Goal: Obtain resource: Download file/media

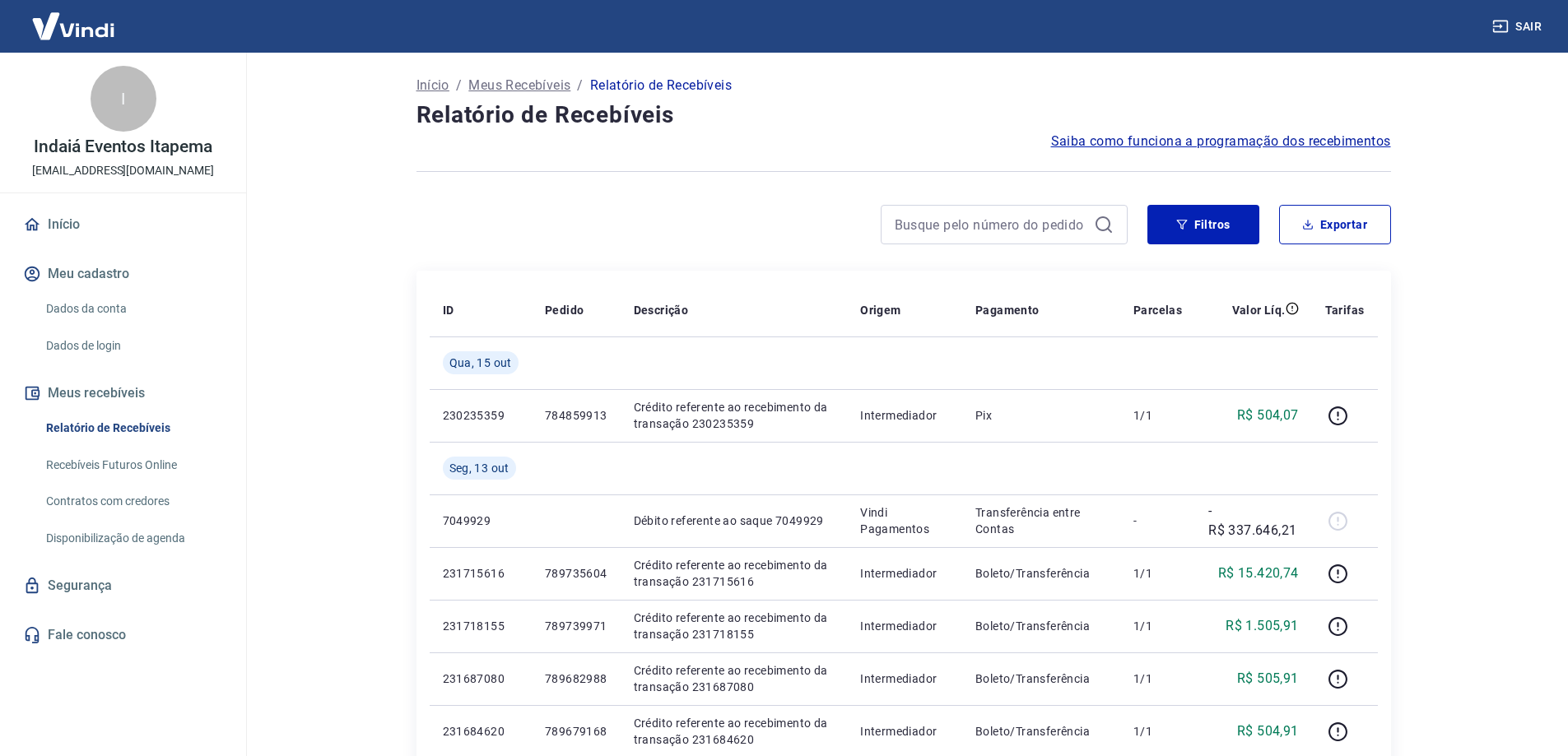
click at [1505, 450] on main "Início / Meus Recebíveis / Relatório de Recebíveis Relatório de Recebíveis Saib…" at bounding box center [903, 404] width 1329 height 703
click at [1193, 218] on button "Filtros" at bounding box center [1203, 224] width 112 height 39
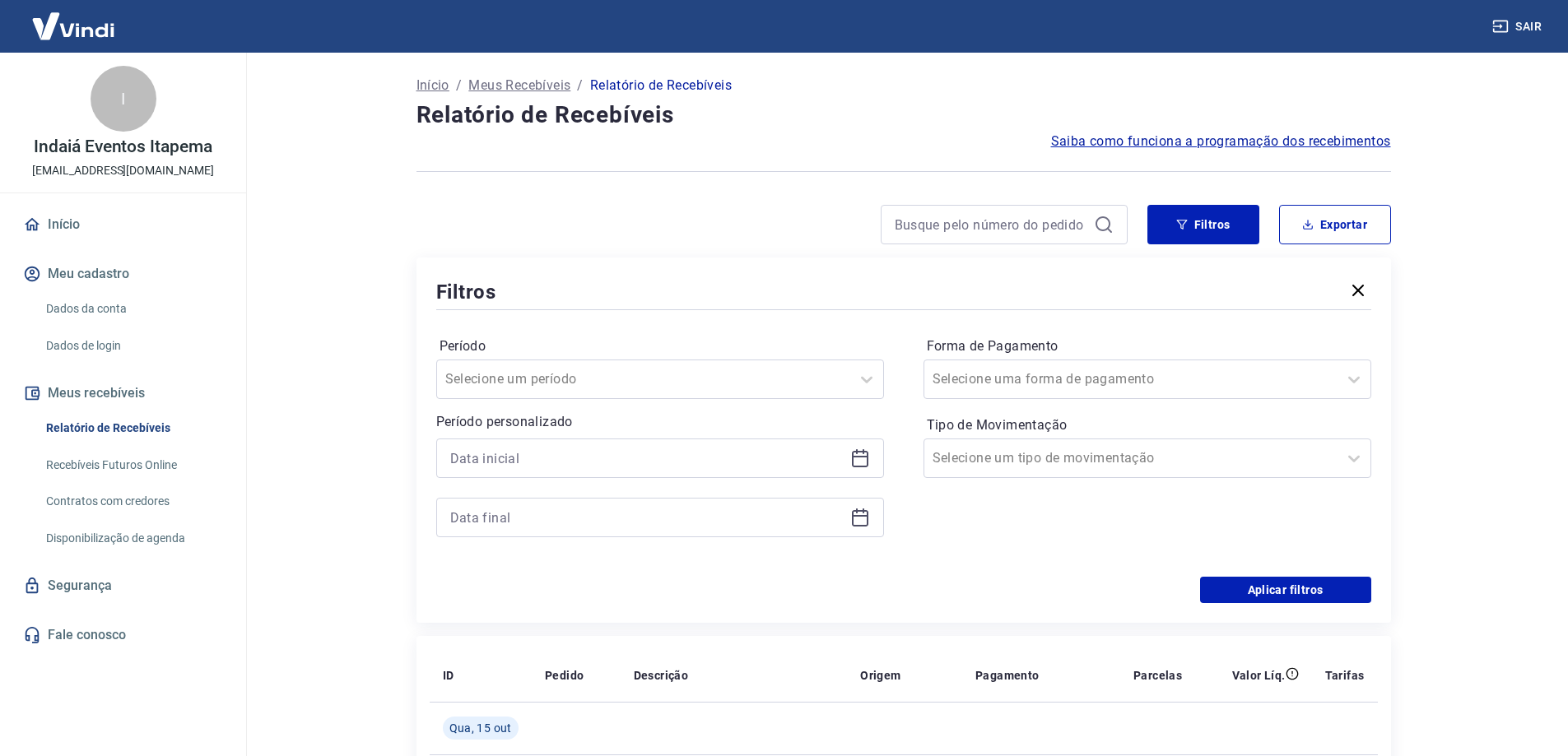
click at [848, 456] on div at bounding box center [660, 458] width 448 height 39
click at [863, 456] on icon at bounding box center [861, 456] width 17 height 2
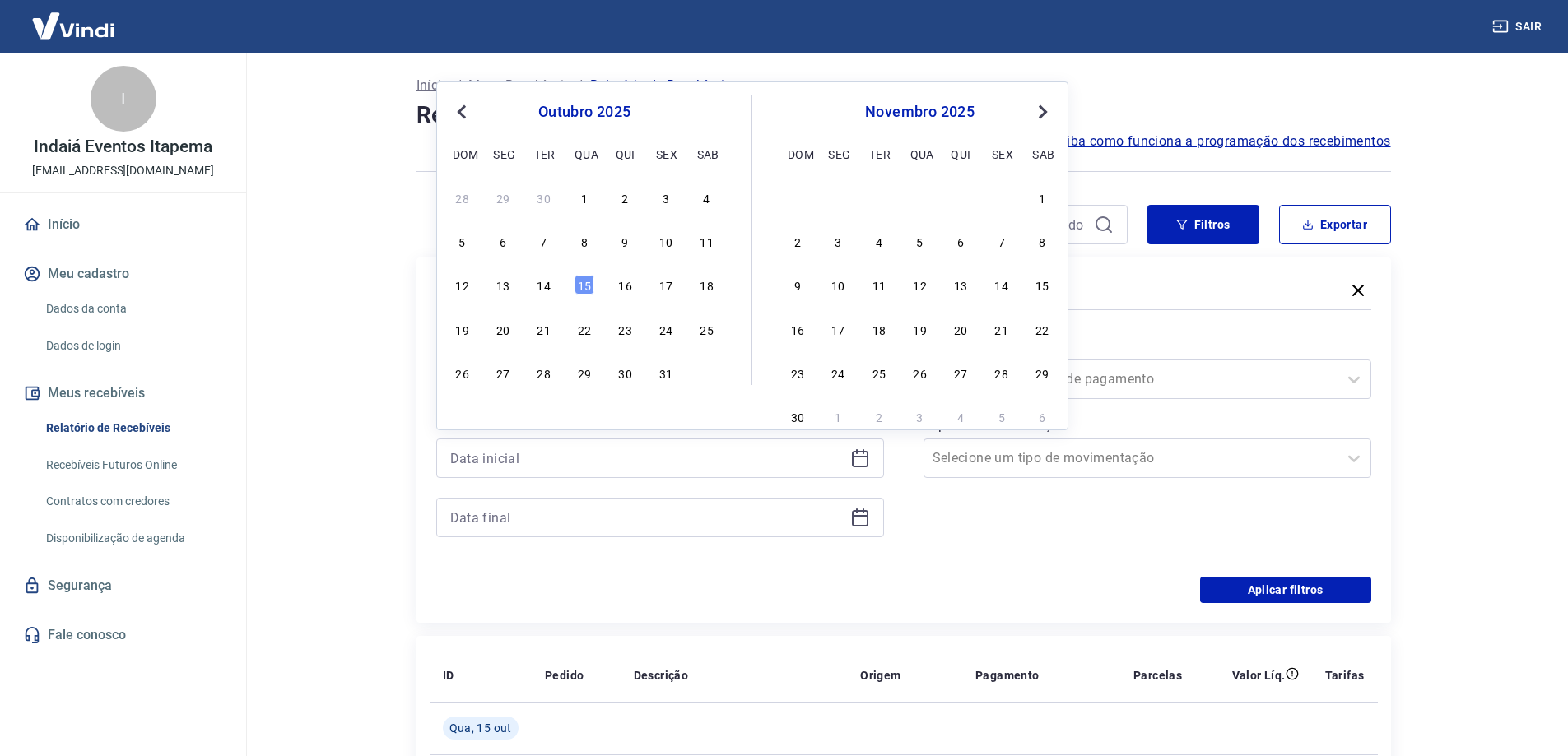
click at [463, 113] on span "Previous Month" at bounding box center [463, 112] width 0 height 19
click at [700, 291] on div "20" at bounding box center [706, 285] width 20 height 20
type input "[DATE]"
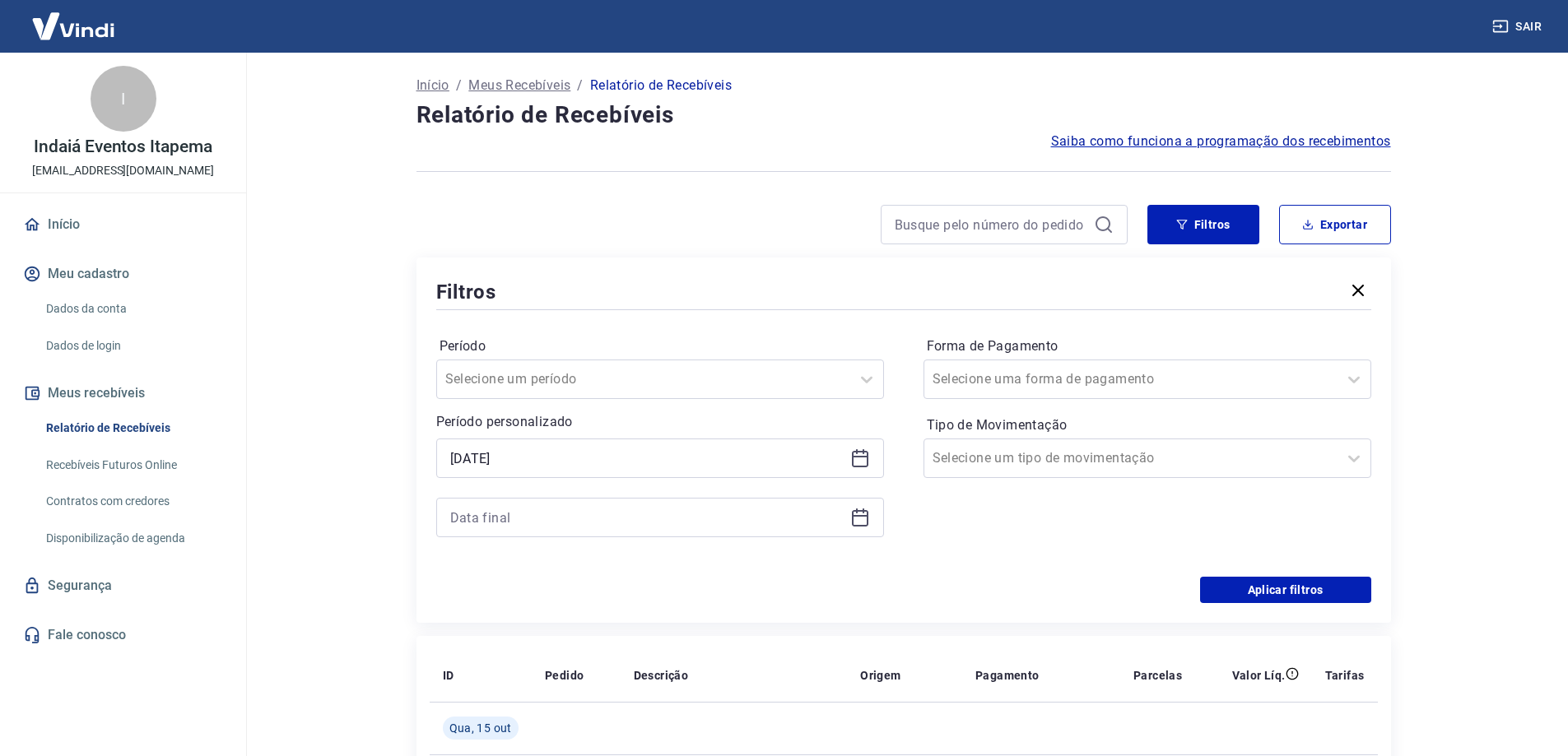
click at [867, 517] on icon at bounding box center [860, 517] width 20 height 20
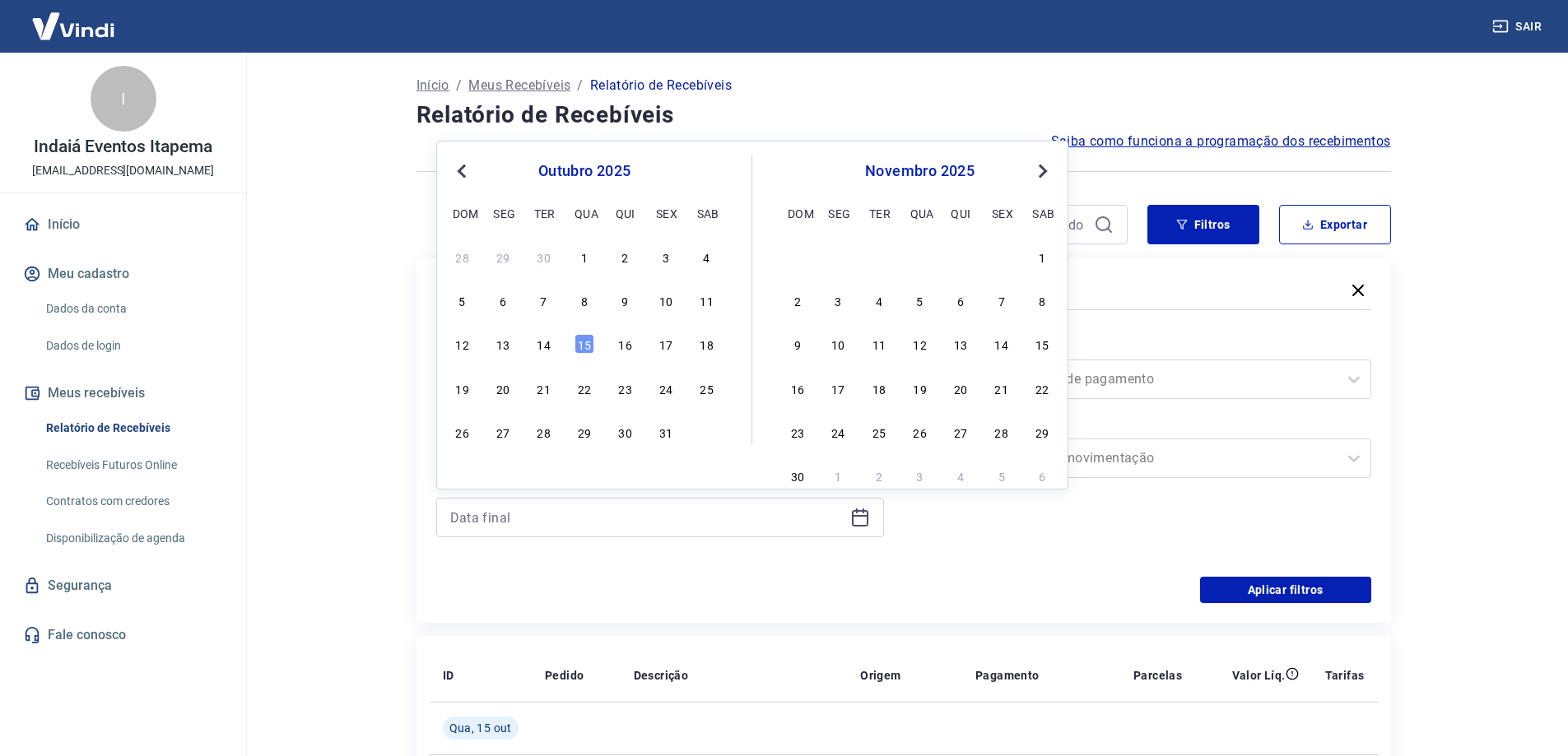
click at [455, 173] on button "Previous Month" at bounding box center [461, 171] width 20 height 20
click at [506, 389] on div "22" at bounding box center [503, 388] width 20 height 20
type input "[DATE]"
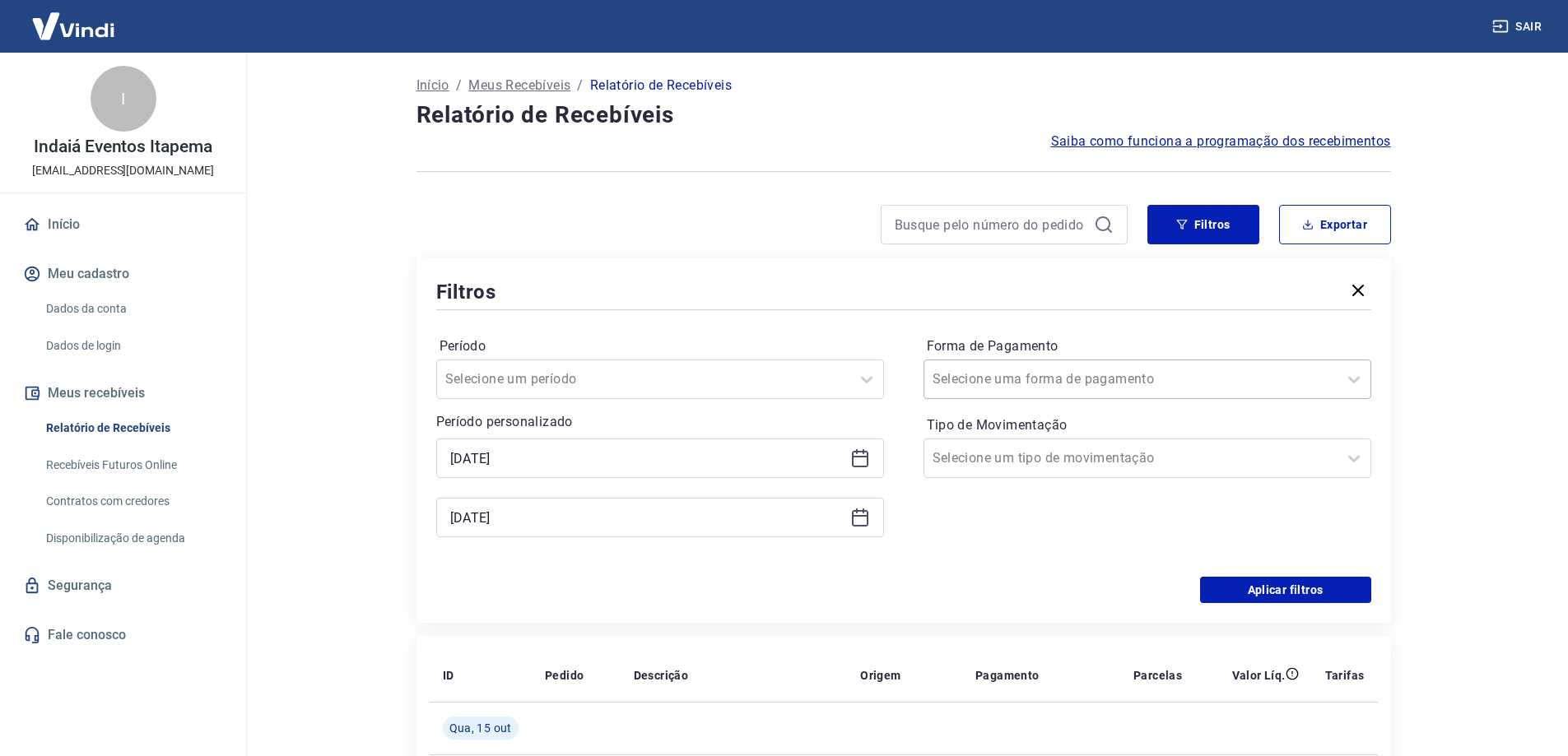
click at [1115, 373] on div at bounding box center [1131, 379] width 396 height 23
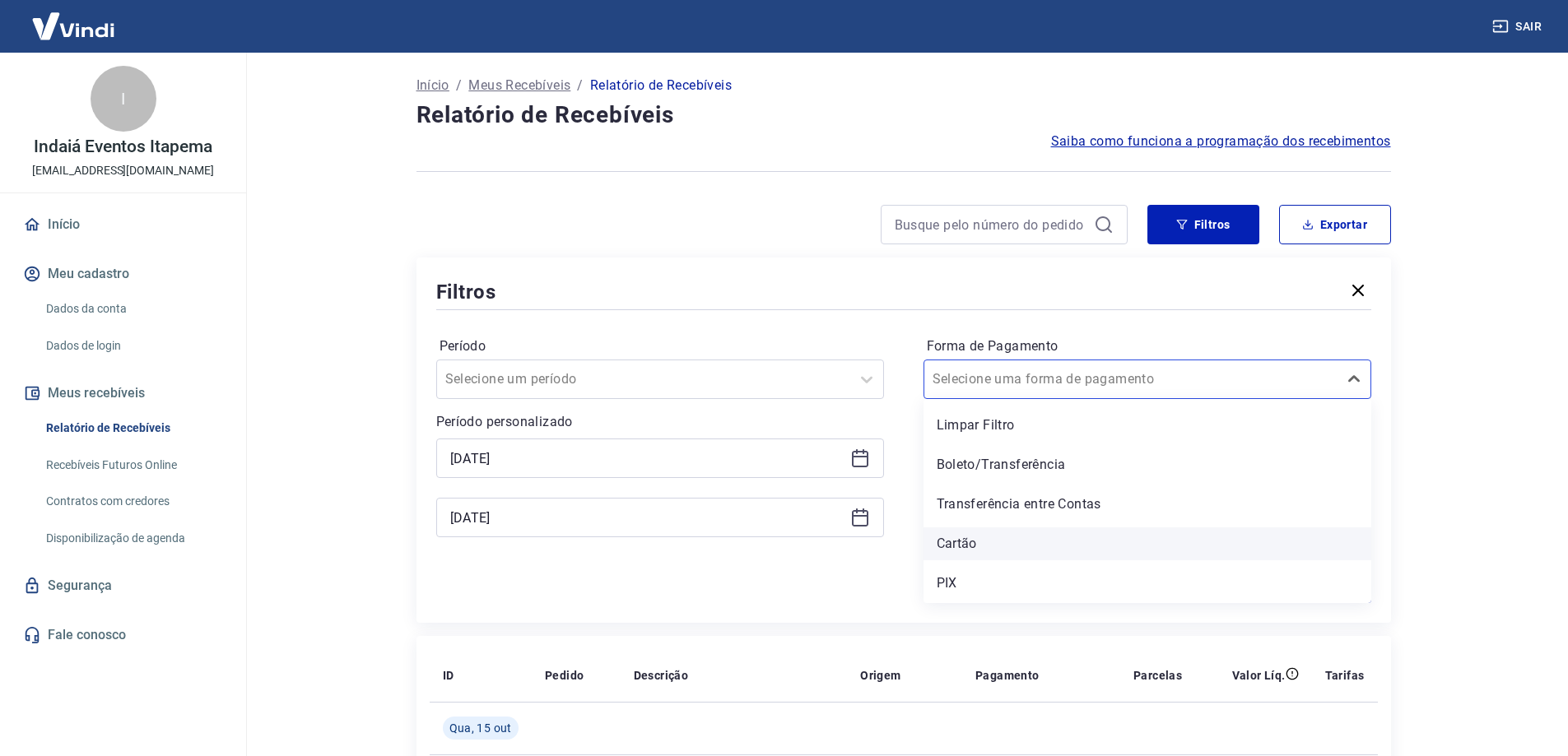
click at [1009, 534] on div "Cartão" at bounding box center [1147, 544] width 448 height 33
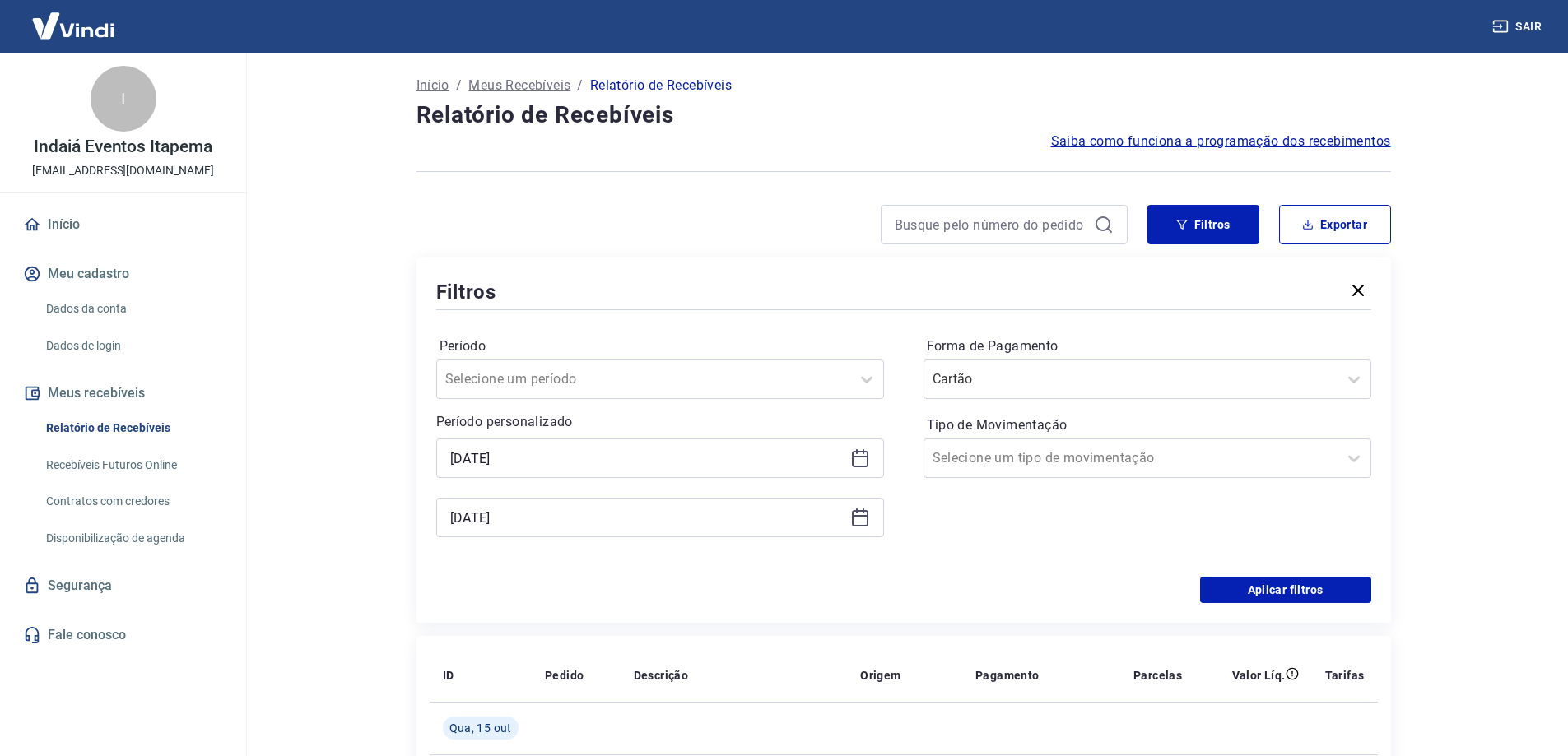
click at [1184, 415] on div "Tipo de Movimentação Selecione um tipo de movimentação" at bounding box center [1147, 445] width 448 height 66
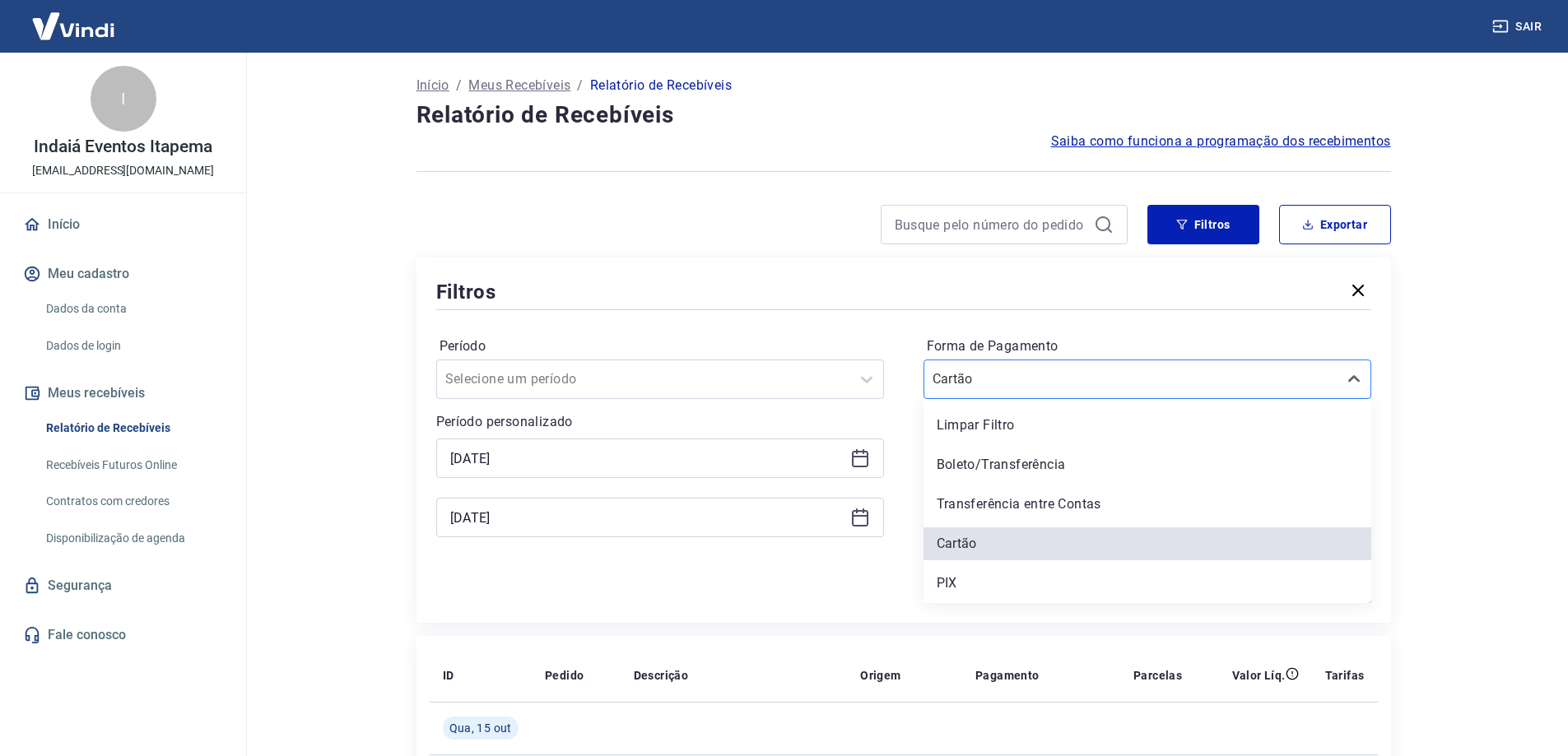
click at [1165, 389] on div at bounding box center [1131, 379] width 396 height 23
click at [1077, 465] on div "Boleto/Transferência" at bounding box center [1147, 464] width 448 height 33
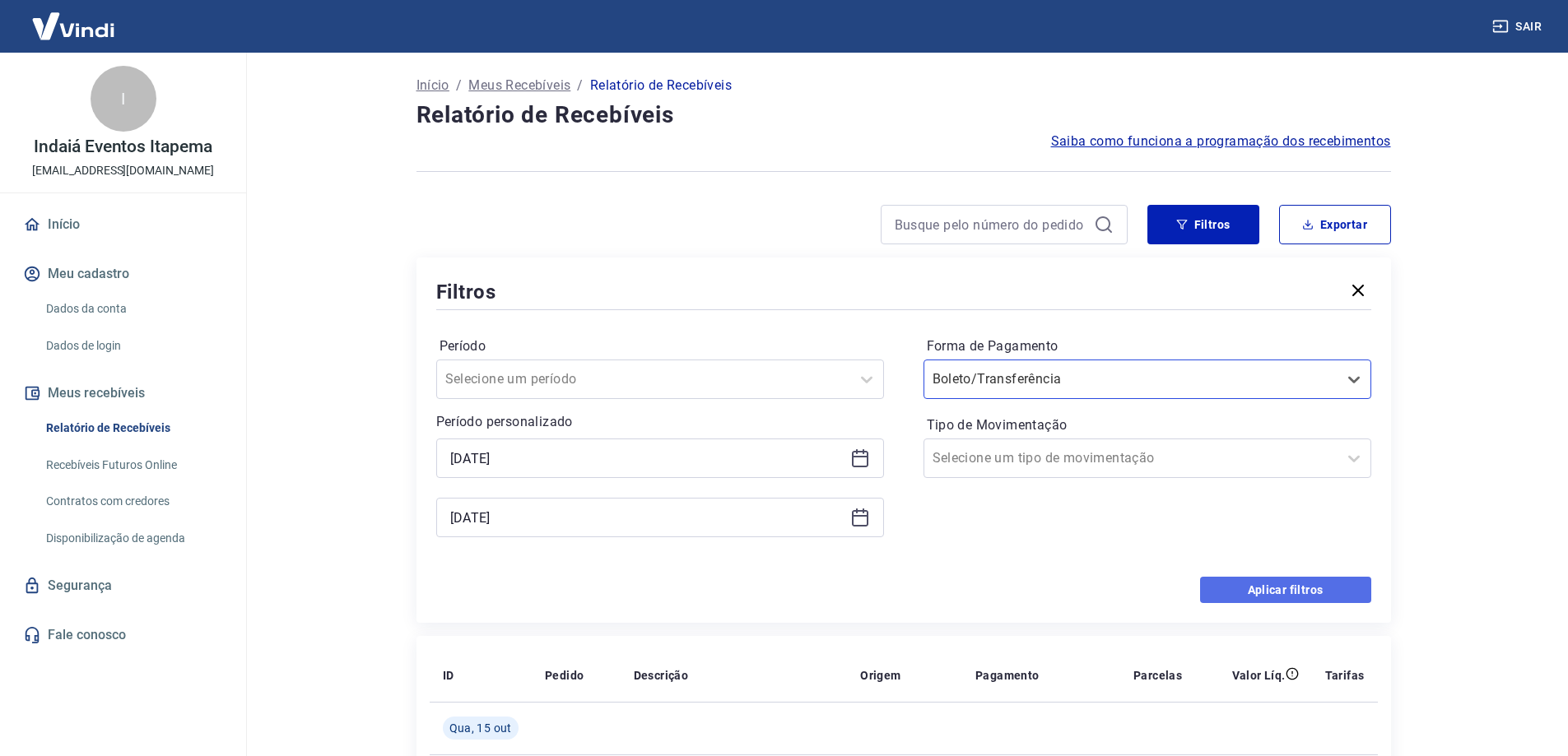
click at [1275, 594] on button "Aplicar filtros" at bounding box center [1285, 590] width 171 height 26
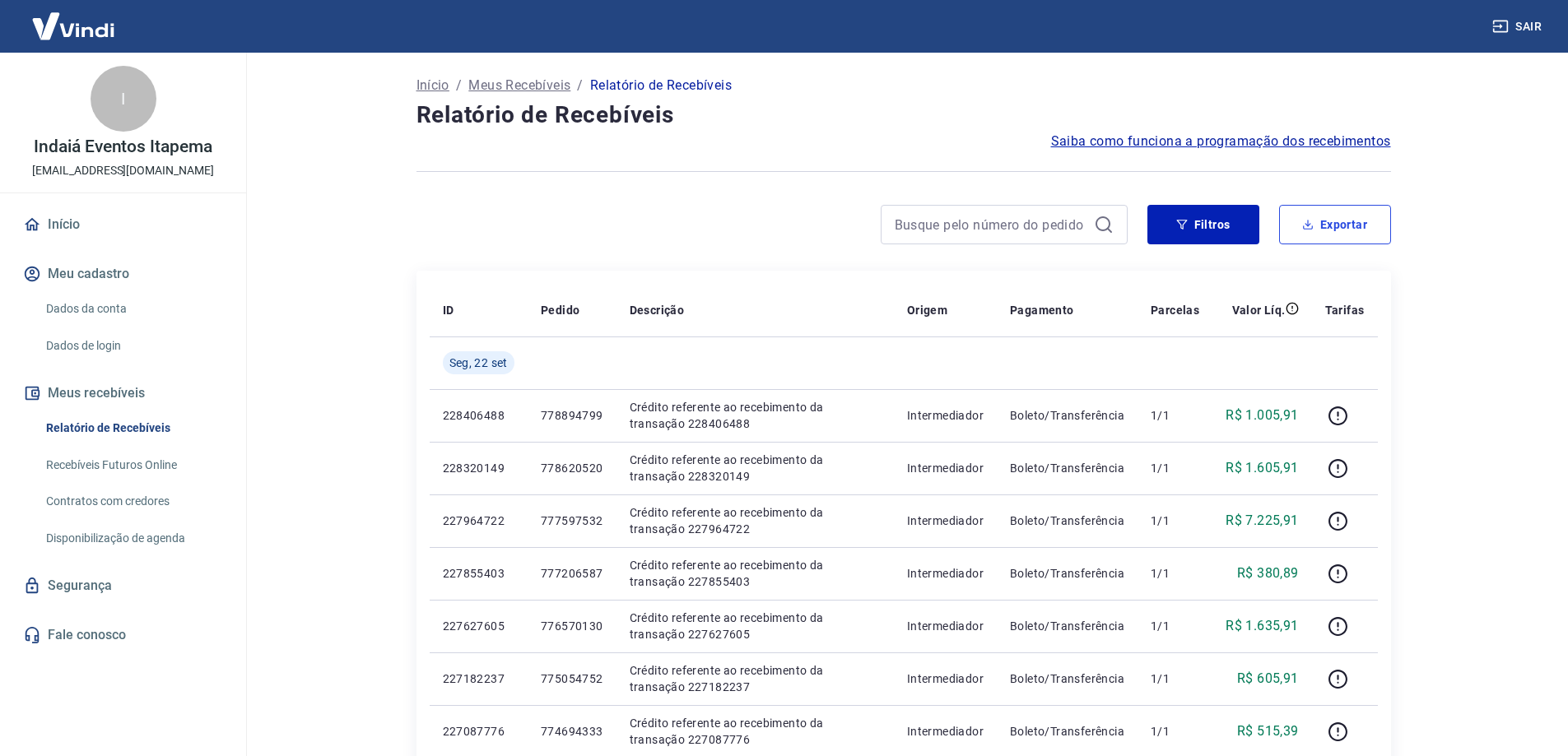
drag, startPoint x: 1312, startPoint y: 236, endPoint x: 1296, endPoint y: 256, distance: 25.6
click at [1306, 245] on div "Filtros Exportar" at bounding box center [903, 231] width 974 height 53
click at [1307, 218] on button "Exportar" at bounding box center [1334, 224] width 112 height 39
type input "[DATE]"
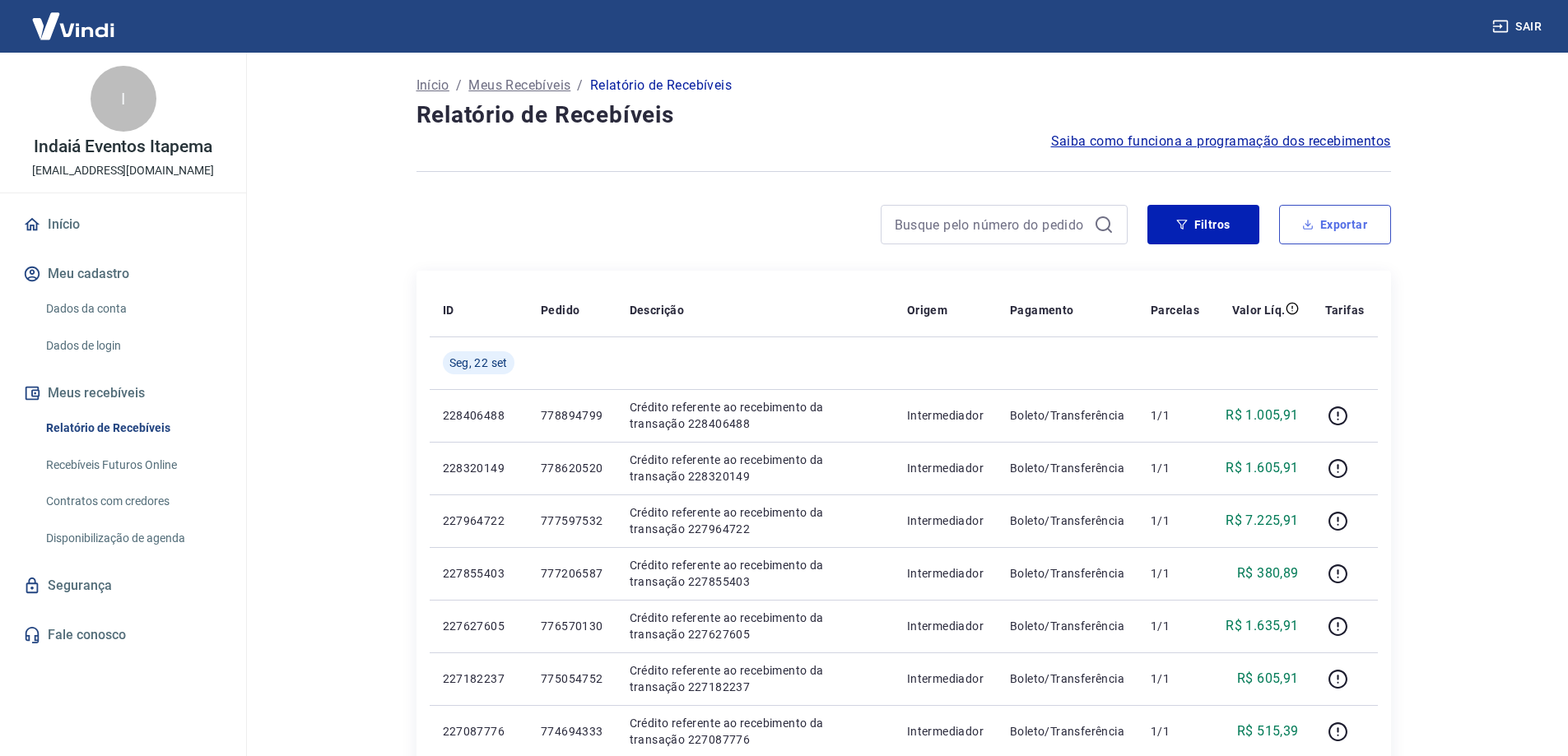
type input "[DATE]"
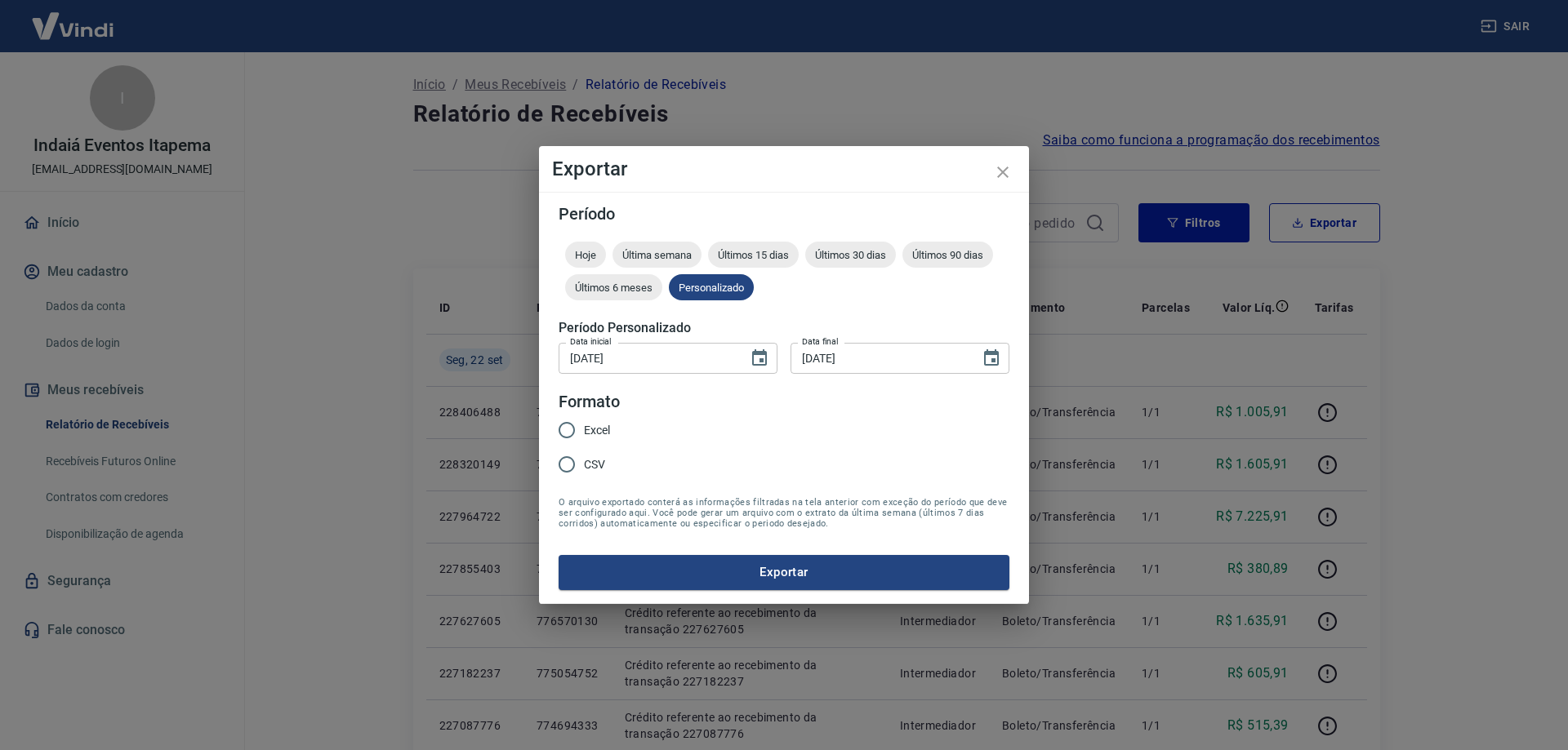
click at [584, 430] on span "Excel" at bounding box center [597, 430] width 26 height 17
click at [584, 430] on input "Excel" at bounding box center [567, 430] width 34 height 34
radio input "true"
click at [715, 579] on button "Exportar" at bounding box center [784, 572] width 451 height 34
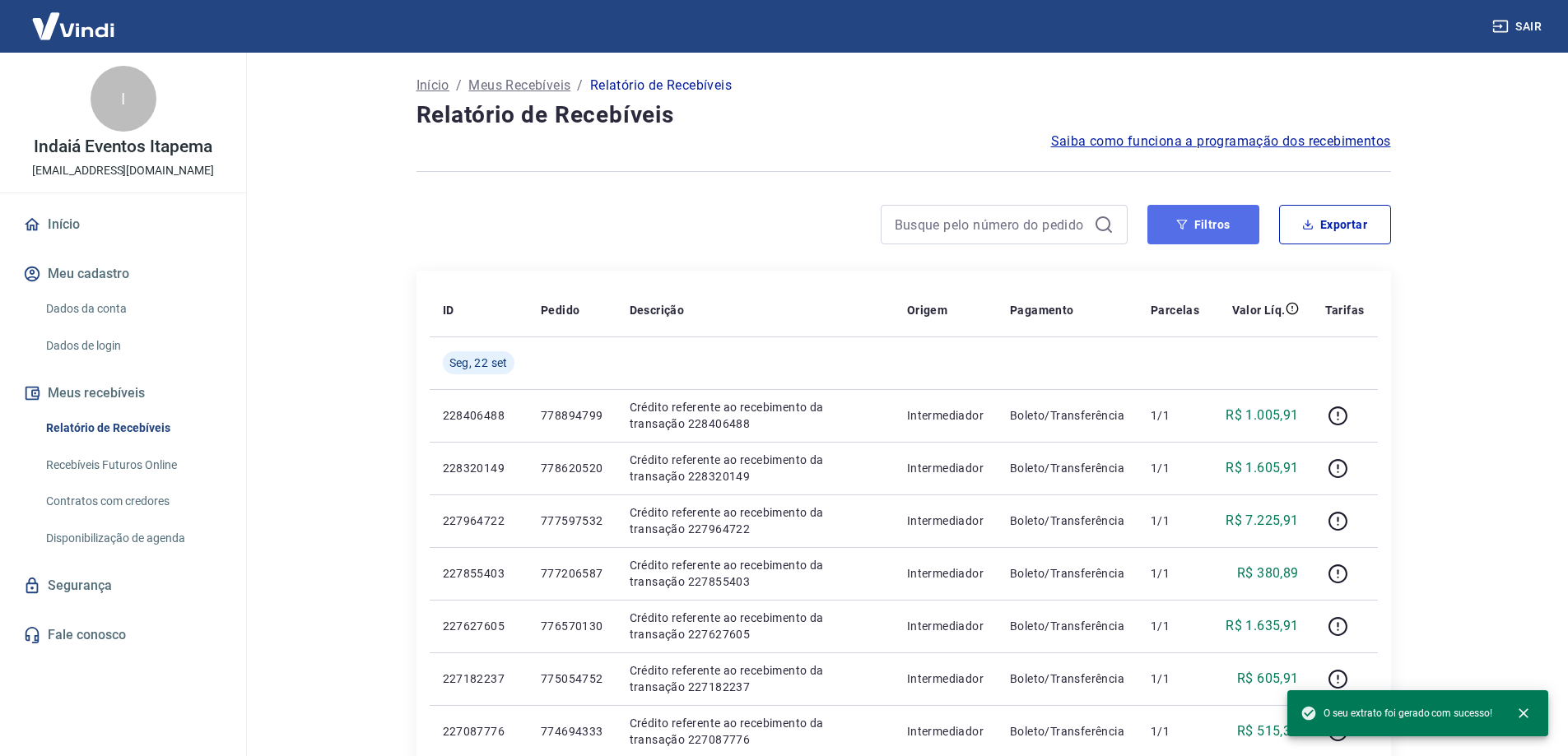
click at [1221, 228] on button "Filtros" at bounding box center [1203, 224] width 112 height 39
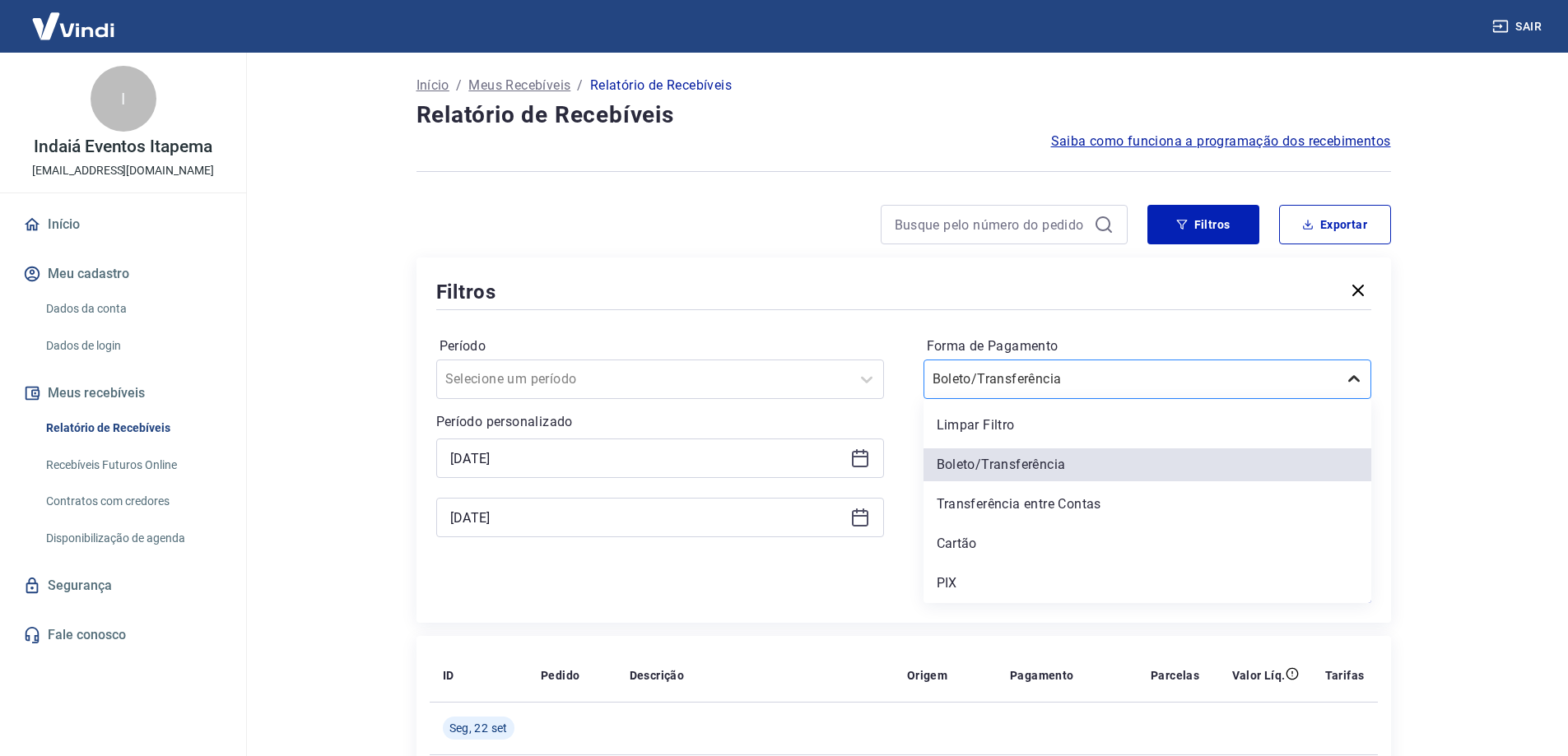
click at [1351, 381] on icon at bounding box center [1354, 378] width 20 height 20
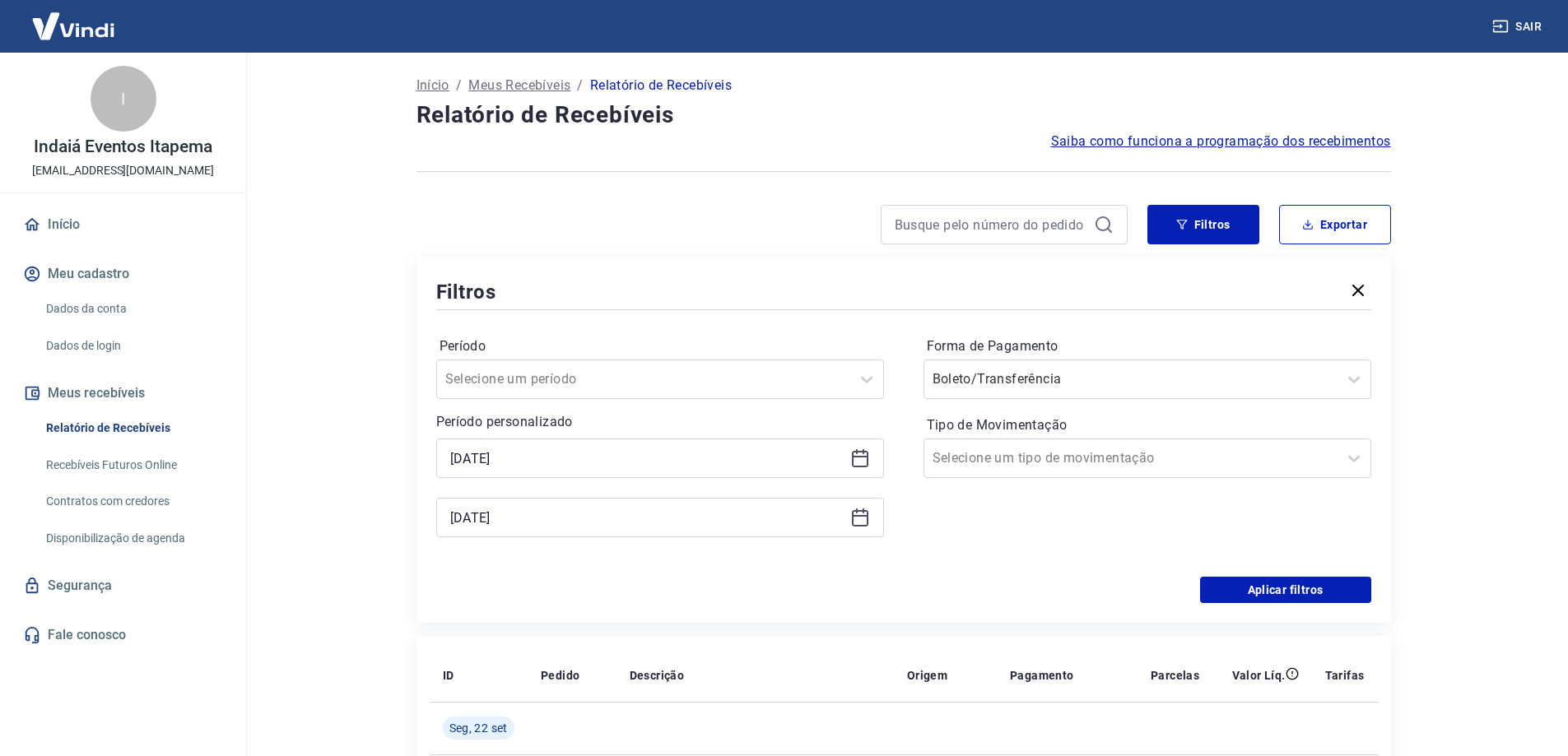
click at [858, 457] on icon at bounding box center [861, 456] width 17 height 2
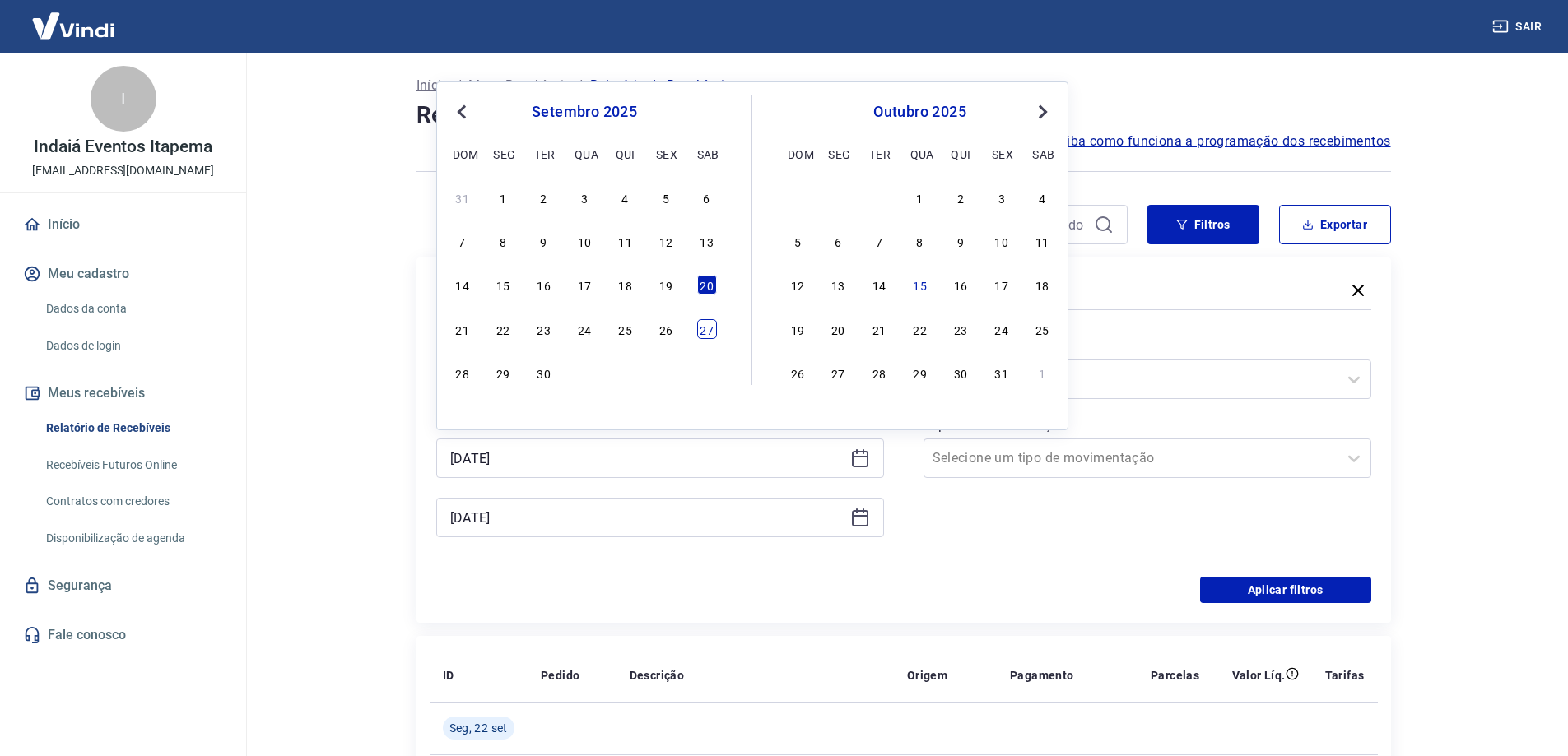
click at [697, 331] on div "27" at bounding box center [706, 329] width 20 height 20
type input "[DATE]"
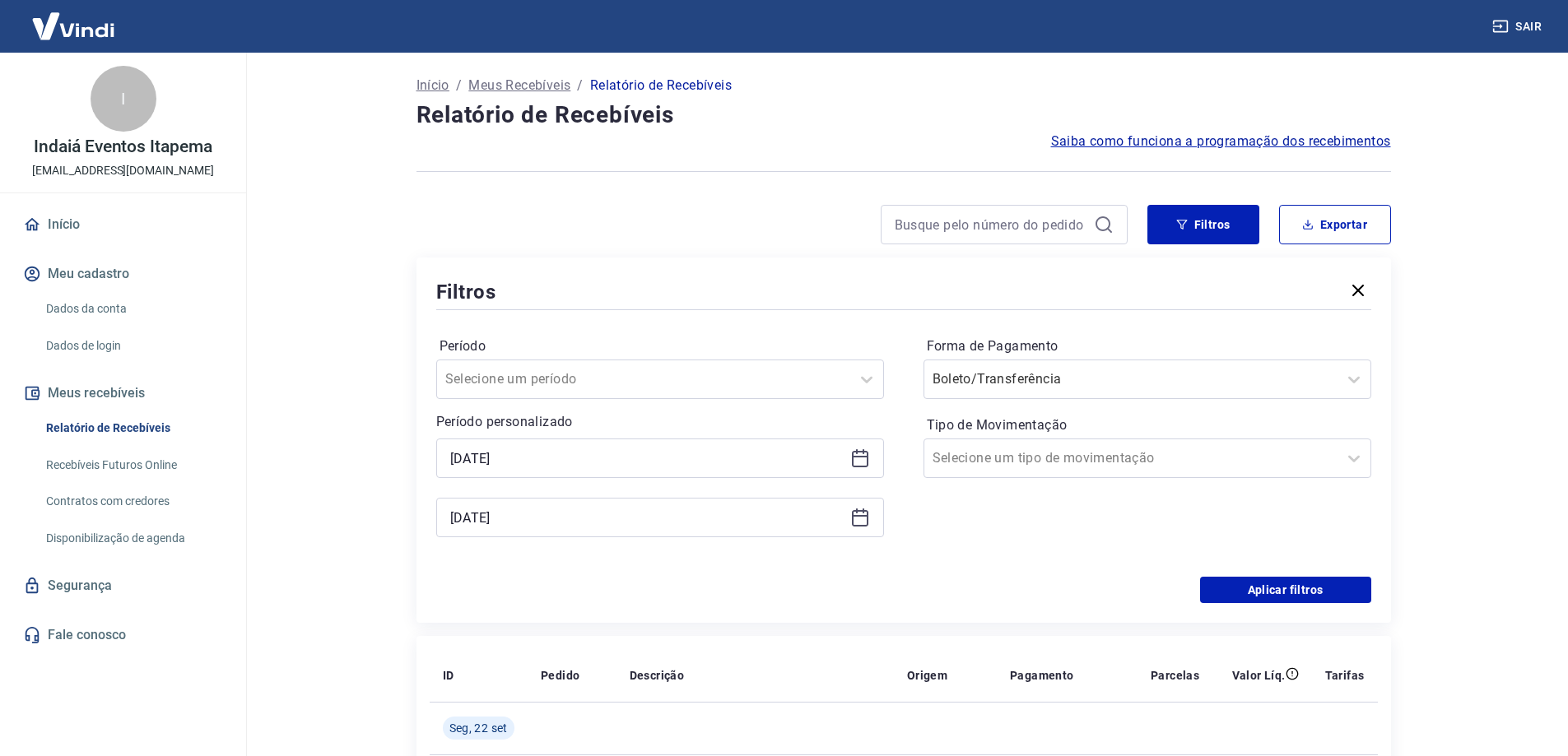
click at [860, 517] on icon at bounding box center [861, 516] width 17 height 2
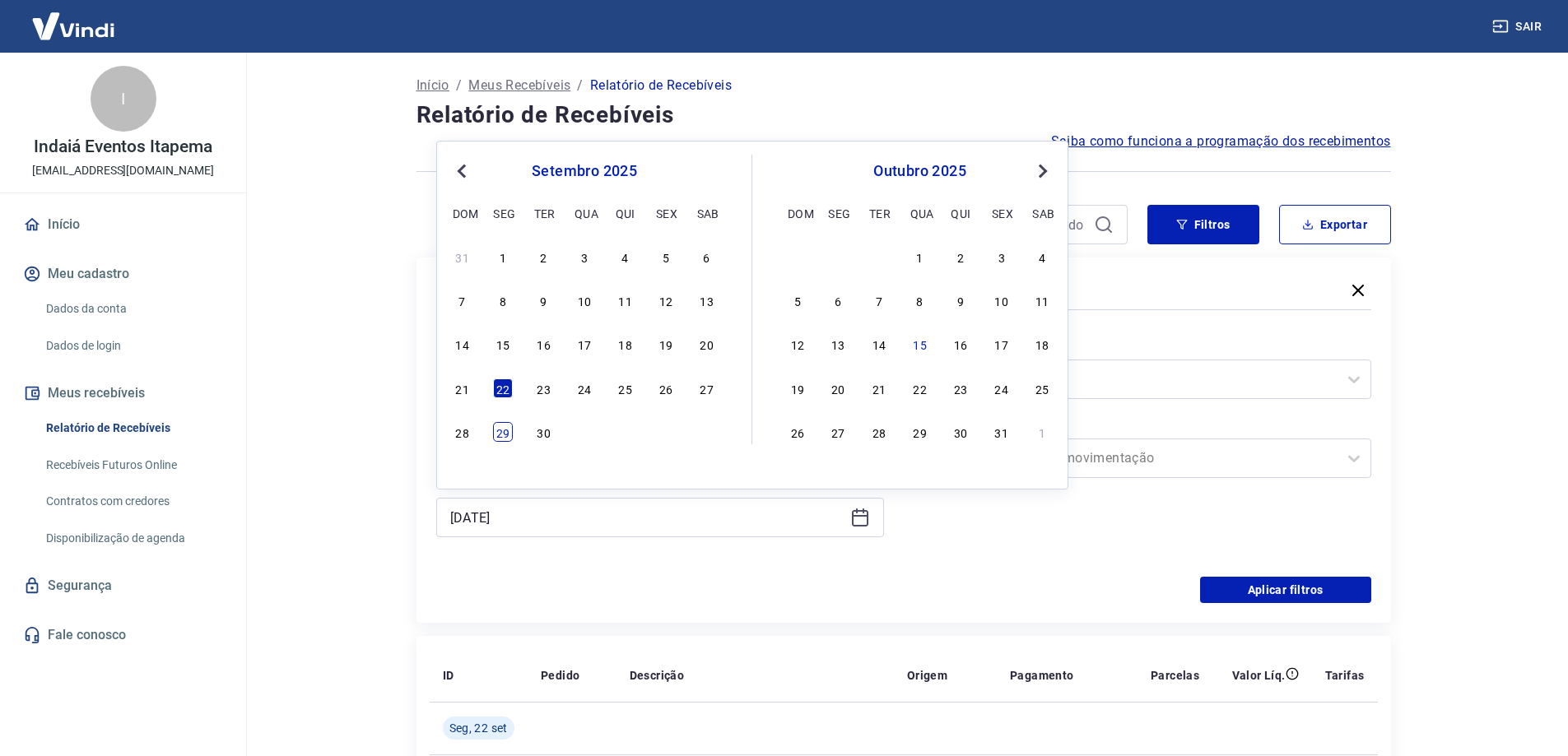
click at [501, 435] on div "29" at bounding box center [503, 431] width 20 height 20
type input "[DATE]"
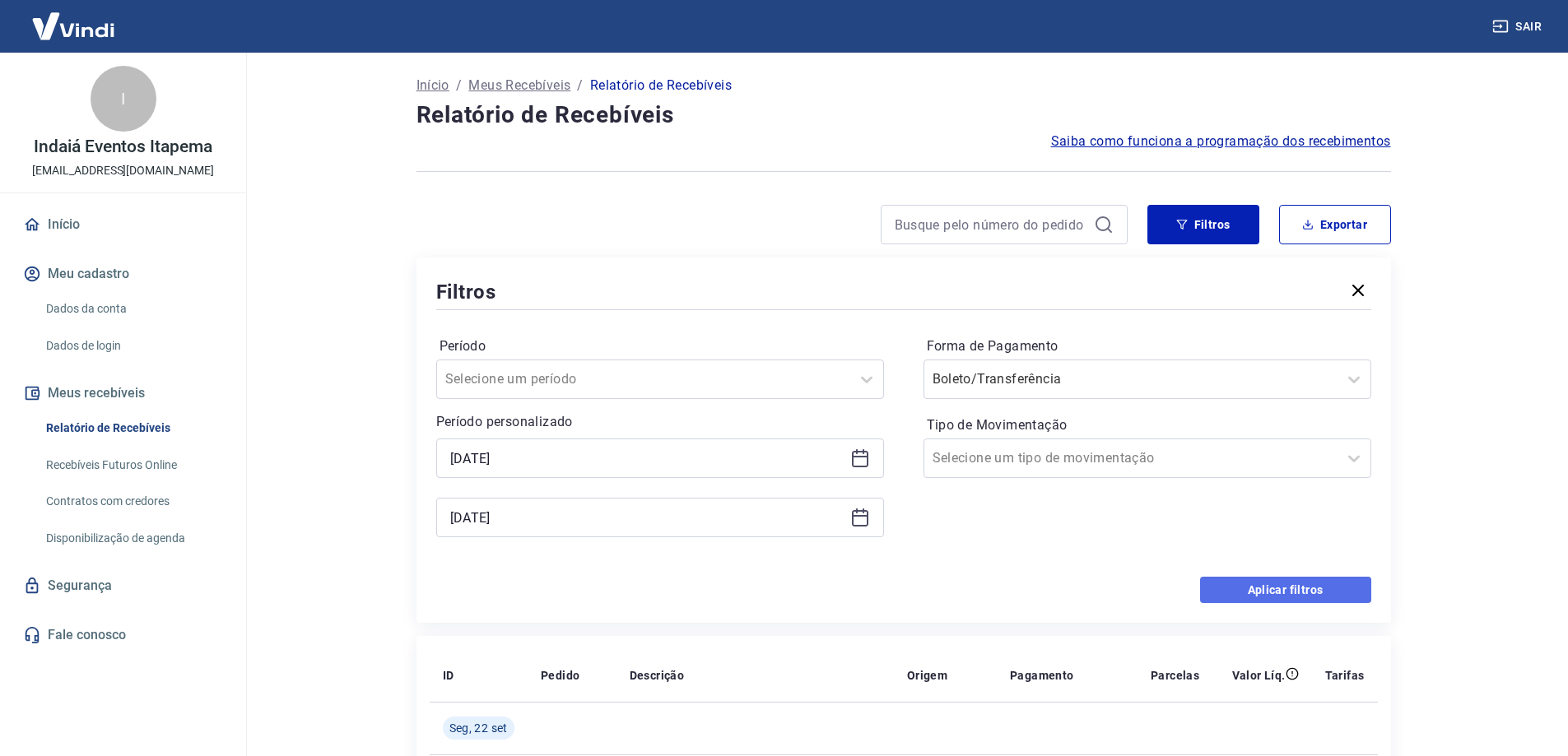
click at [1282, 593] on button "Aplicar filtros" at bounding box center [1285, 590] width 171 height 26
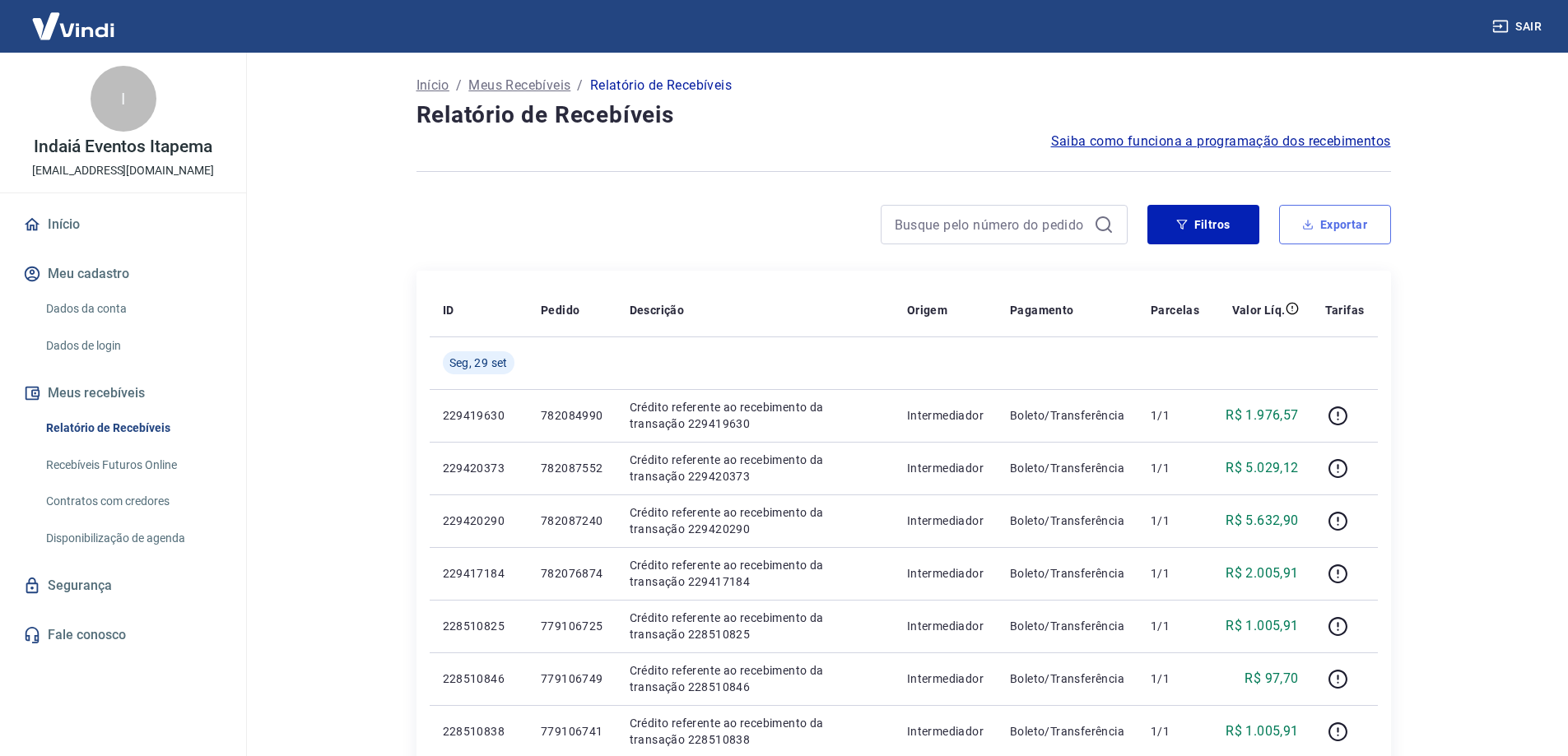
click at [1336, 221] on button "Exportar" at bounding box center [1334, 224] width 112 height 39
type input "[DATE]"
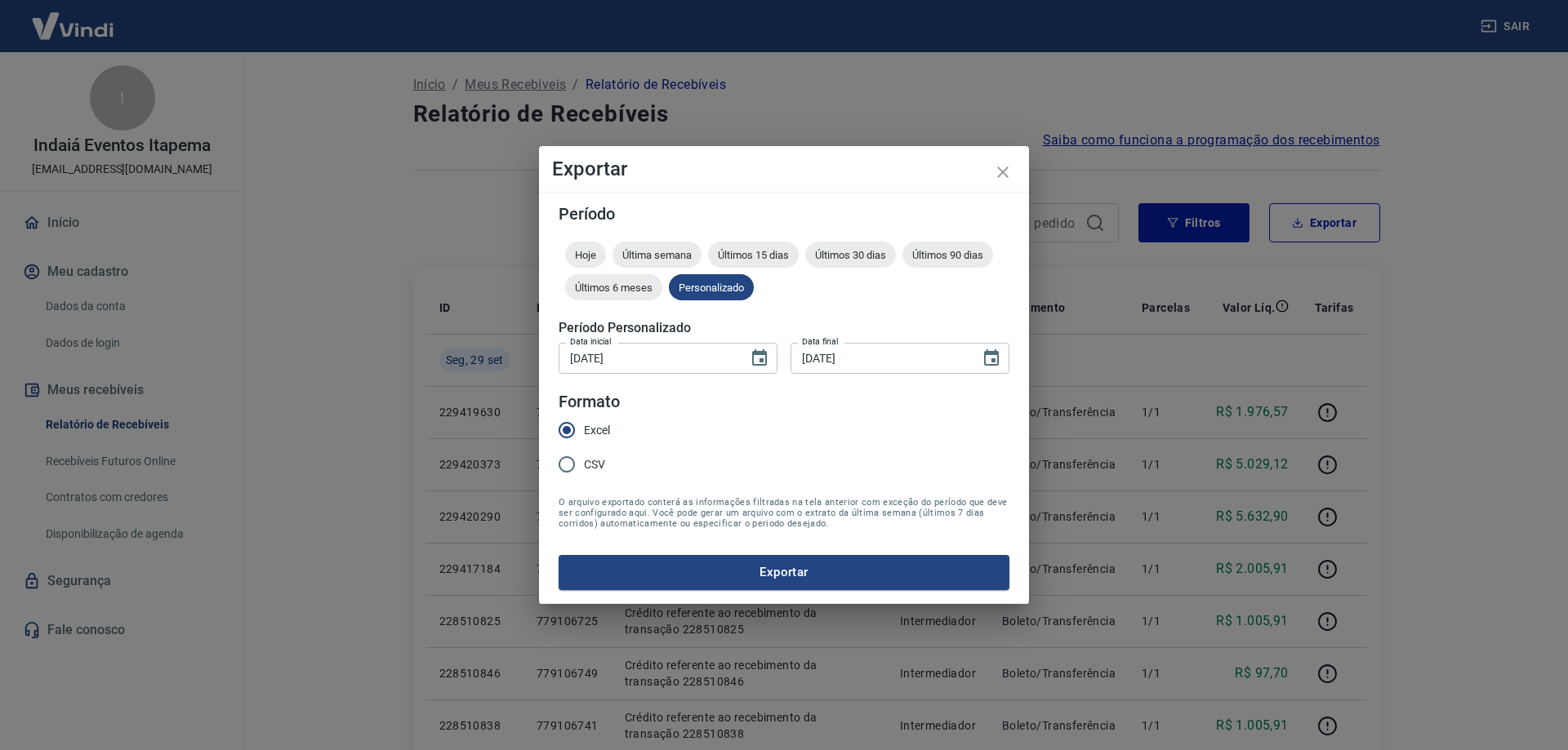
click at [708, 590] on div "Período Hoje Última semana Últimos 15 dias Últimos 30 dias Últimos 90 dias Últi…" at bounding box center [784, 398] width 490 height 412
click at [708, 582] on button "Exportar" at bounding box center [784, 572] width 451 height 34
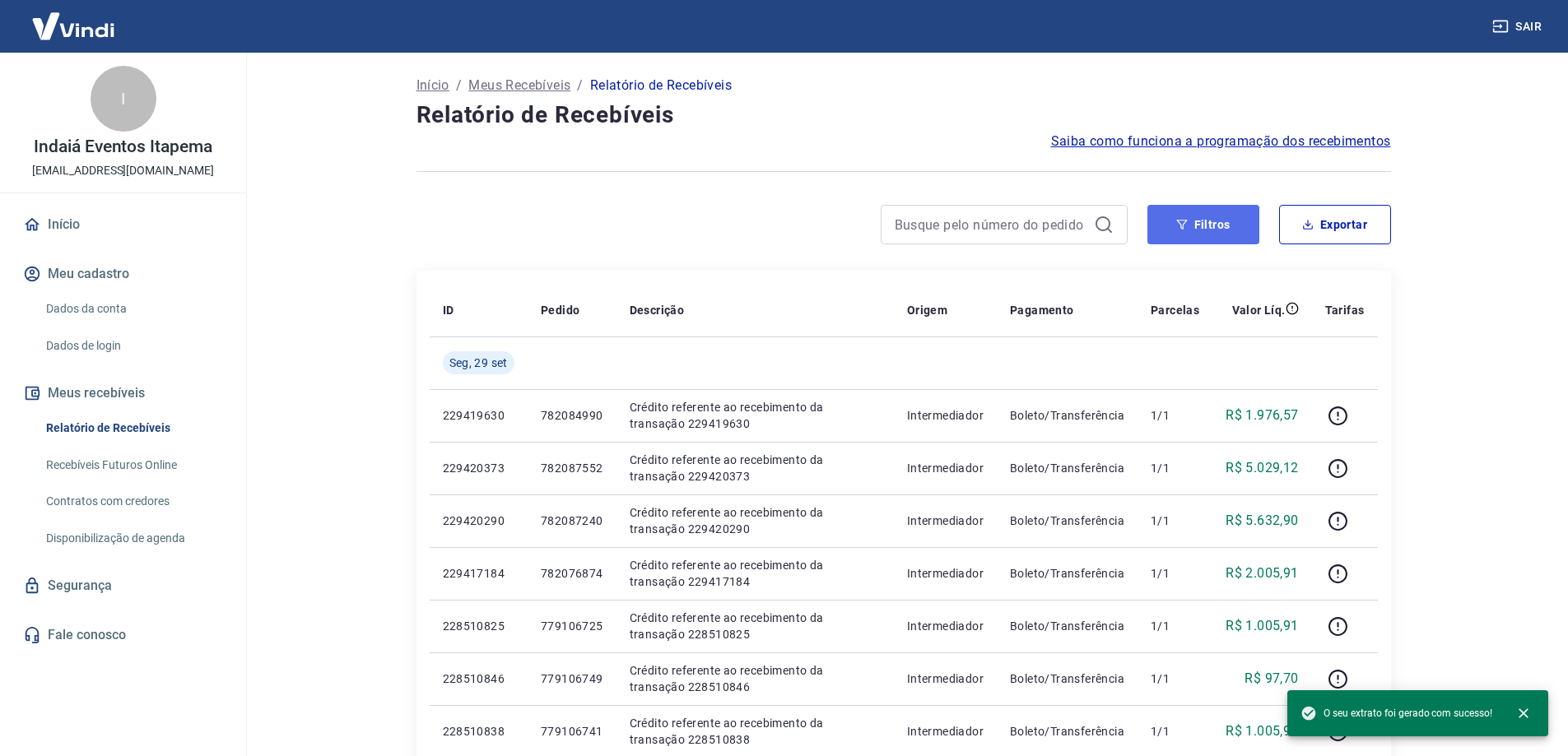
click at [1187, 229] on icon "button" at bounding box center [1182, 224] width 11 height 11
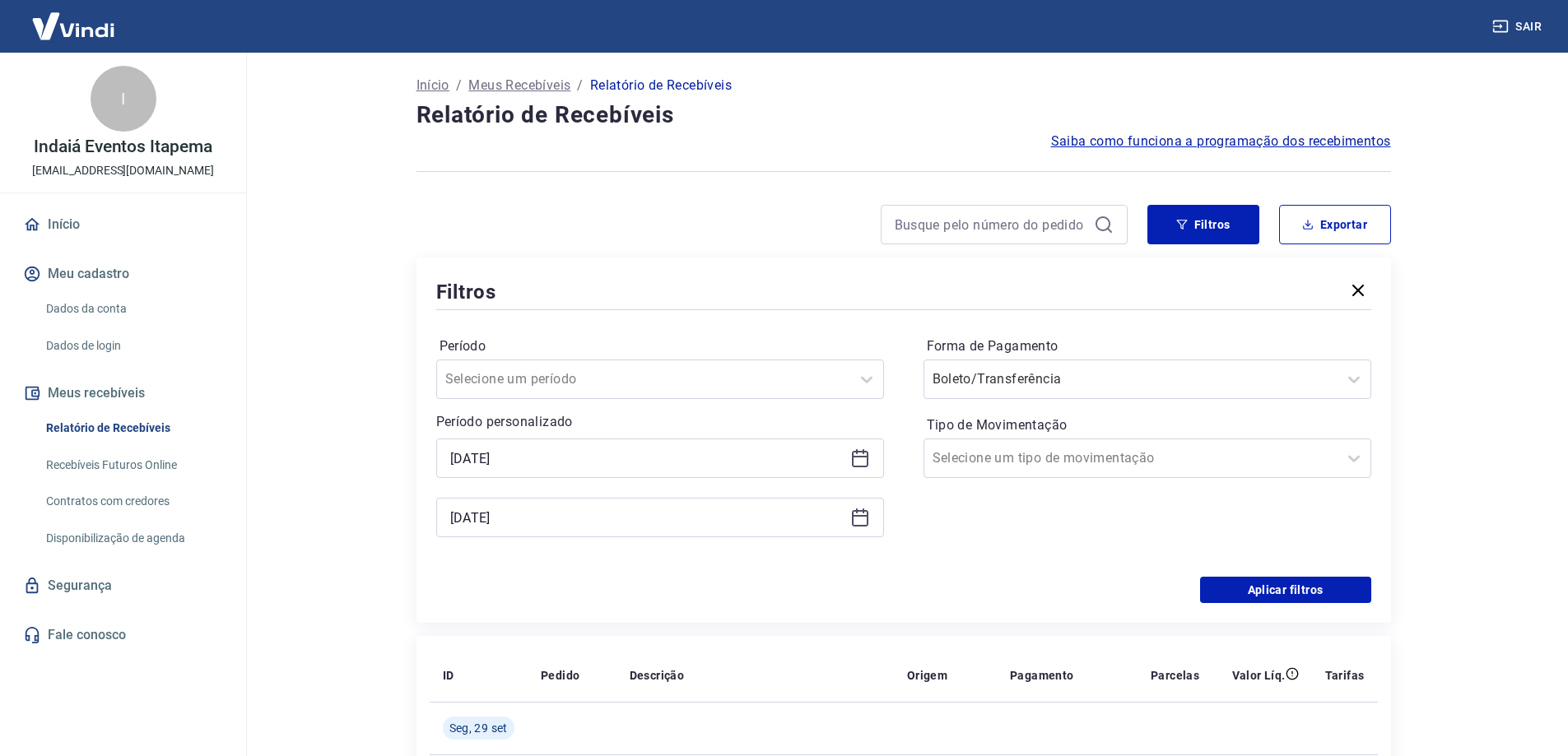
click at [862, 465] on icon at bounding box center [860, 457] width 20 height 20
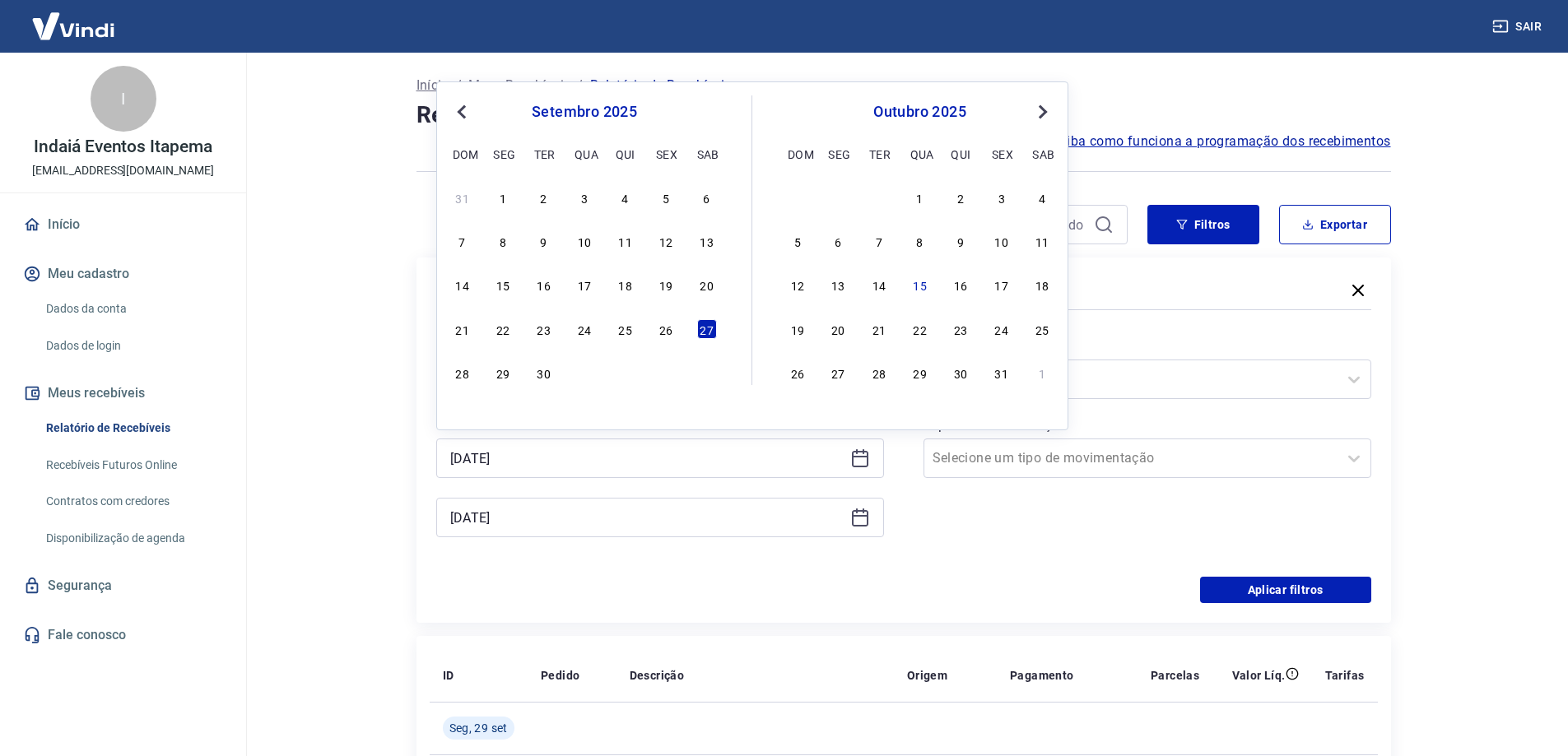
click at [1041, 107] on span "Next Month" at bounding box center [1041, 112] width 0 height 19
click at [702, 199] on div "4" at bounding box center [706, 197] width 20 height 20
type input "[DATE]"
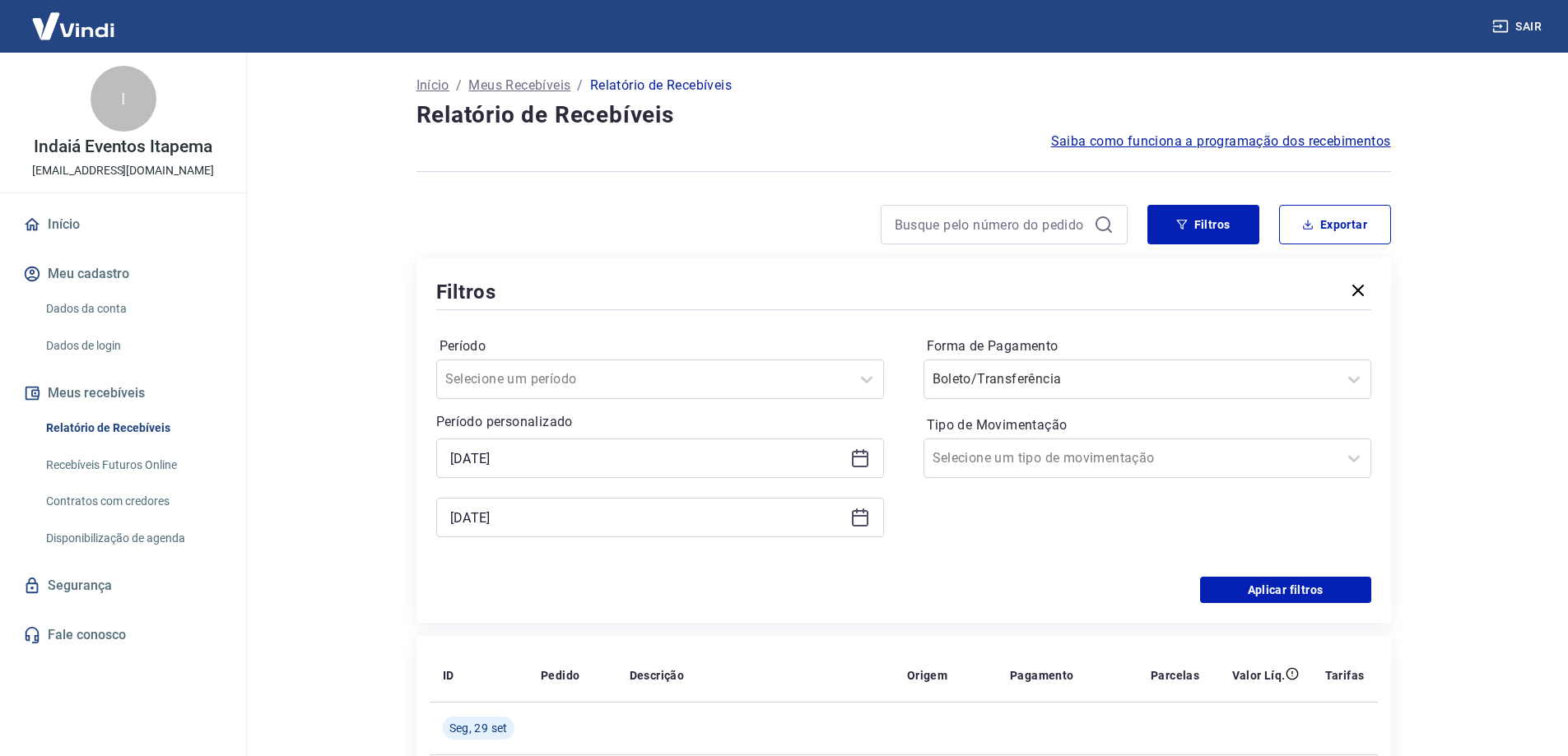
click at [866, 513] on icon at bounding box center [860, 517] width 20 height 20
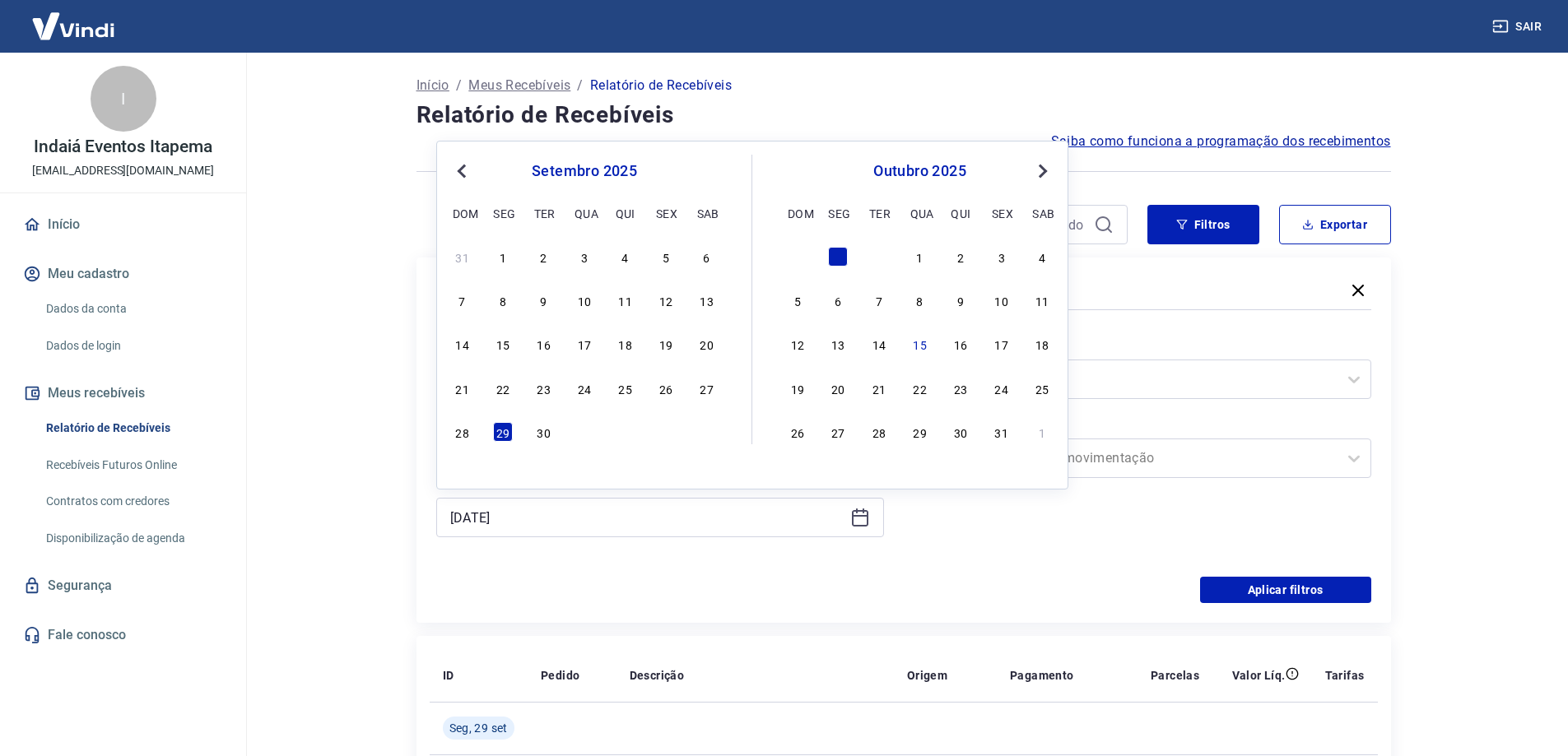
click at [1051, 168] on button "Next Month" at bounding box center [1042, 171] width 20 height 20
click at [497, 304] on div "6" at bounding box center [503, 300] width 20 height 20
type input "[DATE]"
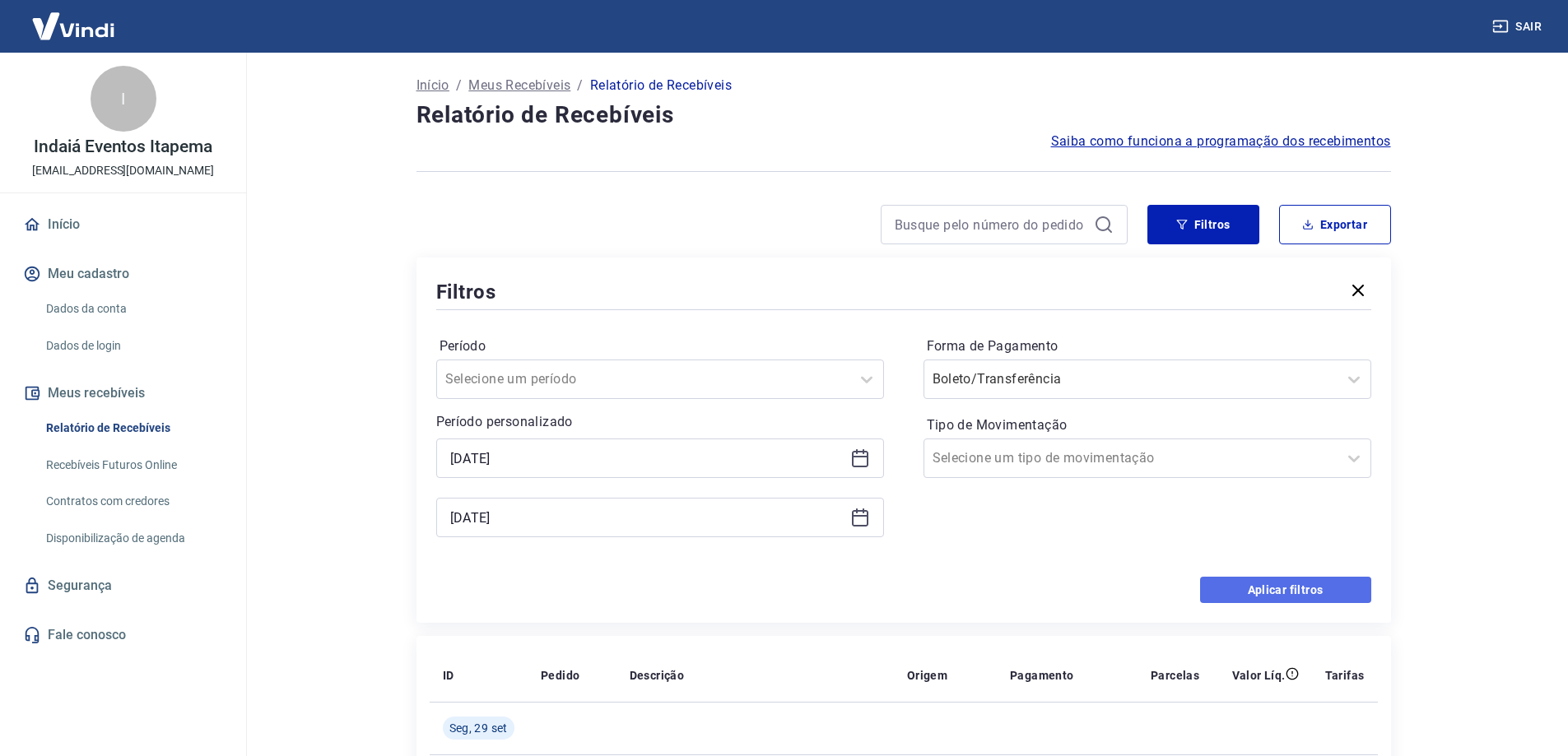
click at [1228, 589] on button "Aplicar filtros" at bounding box center [1285, 590] width 171 height 26
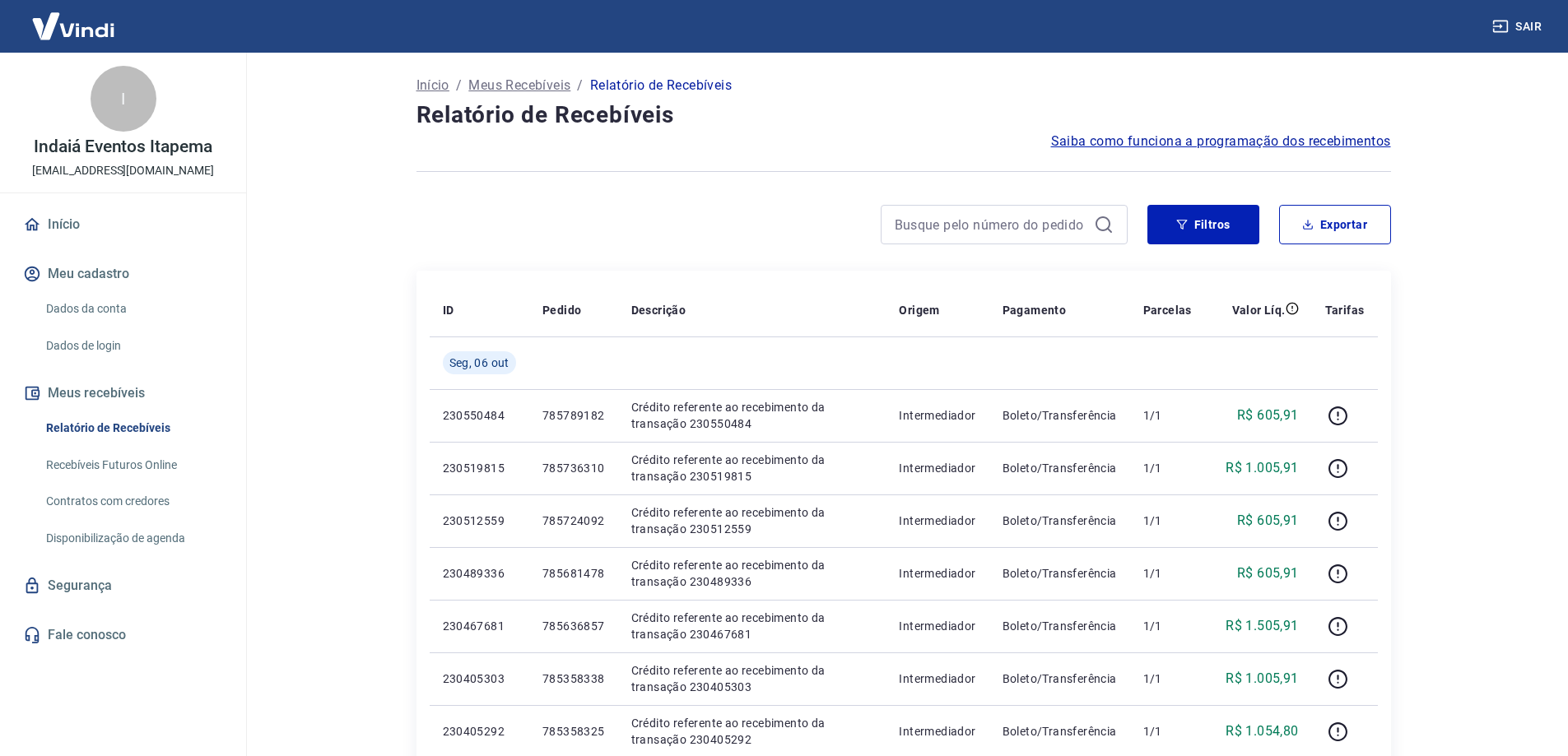
click at [1537, 293] on main "Início / Meus Recebíveis / Relatório de Recebíveis Relatório de Recebíveis Saib…" at bounding box center [903, 404] width 1329 height 703
click at [1111, 242] on div at bounding box center [1003, 224] width 247 height 39
click at [1194, 217] on button "Filtros" at bounding box center [1203, 224] width 112 height 39
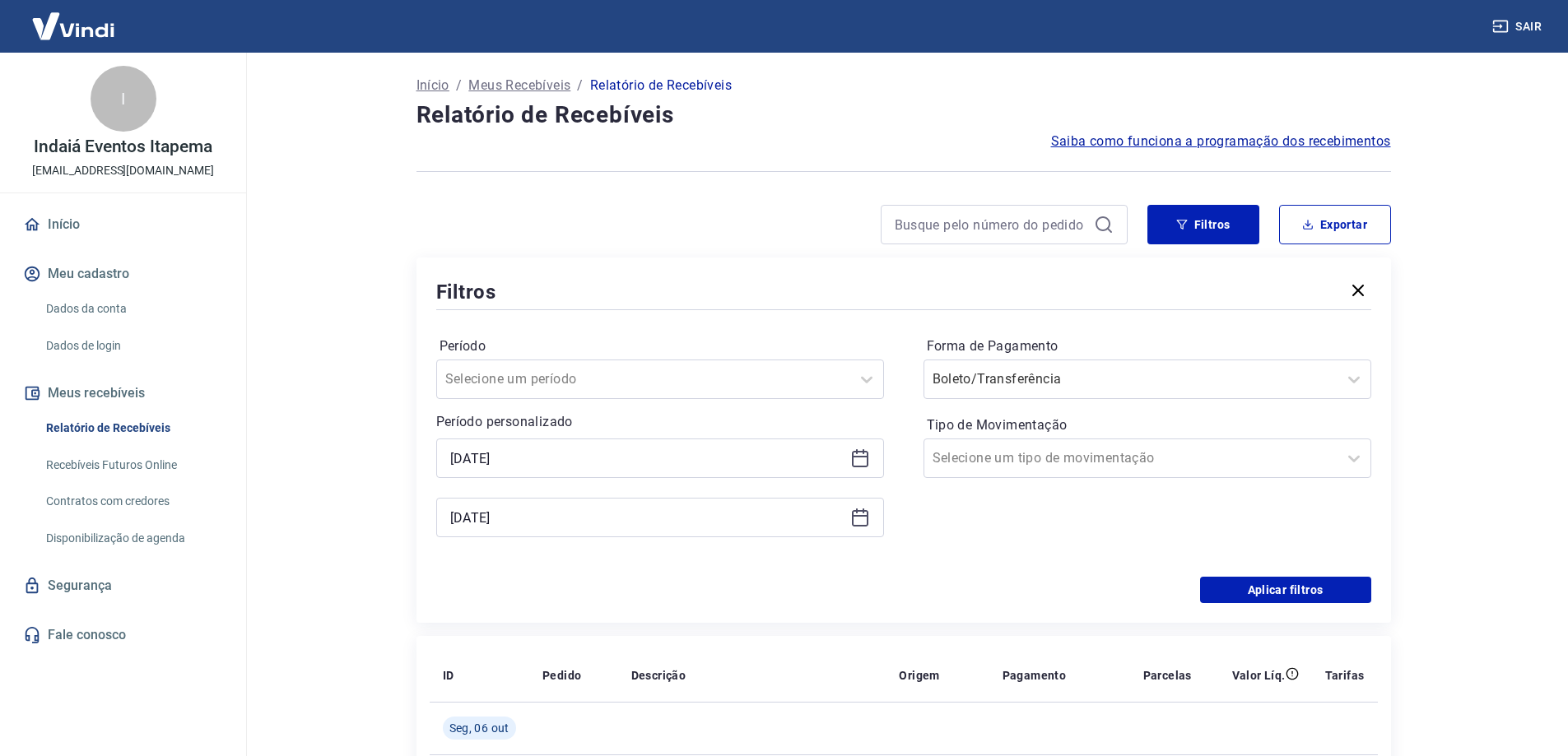
click at [869, 461] on icon at bounding box center [860, 457] width 20 height 20
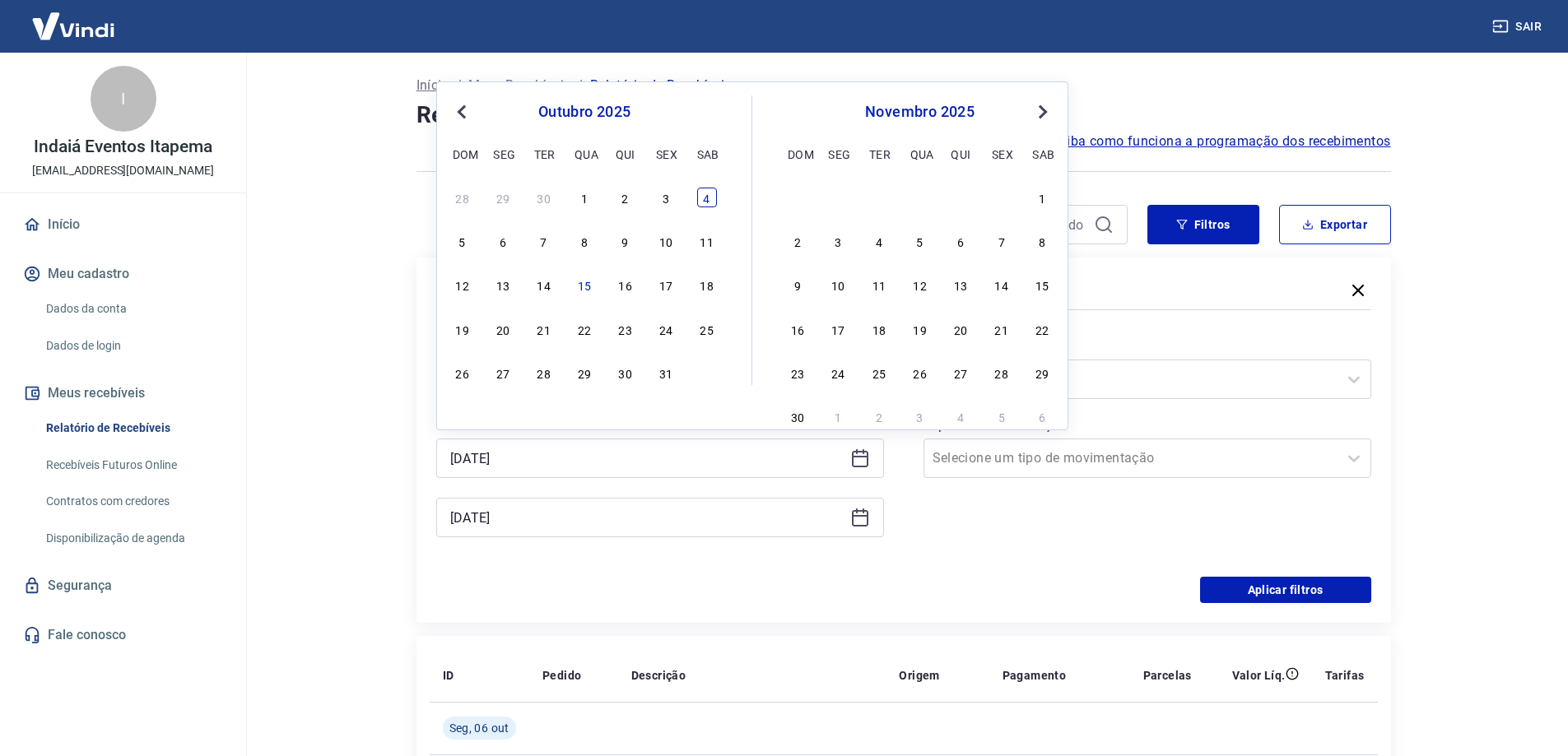
click at [707, 191] on div "4" at bounding box center [706, 197] width 20 height 20
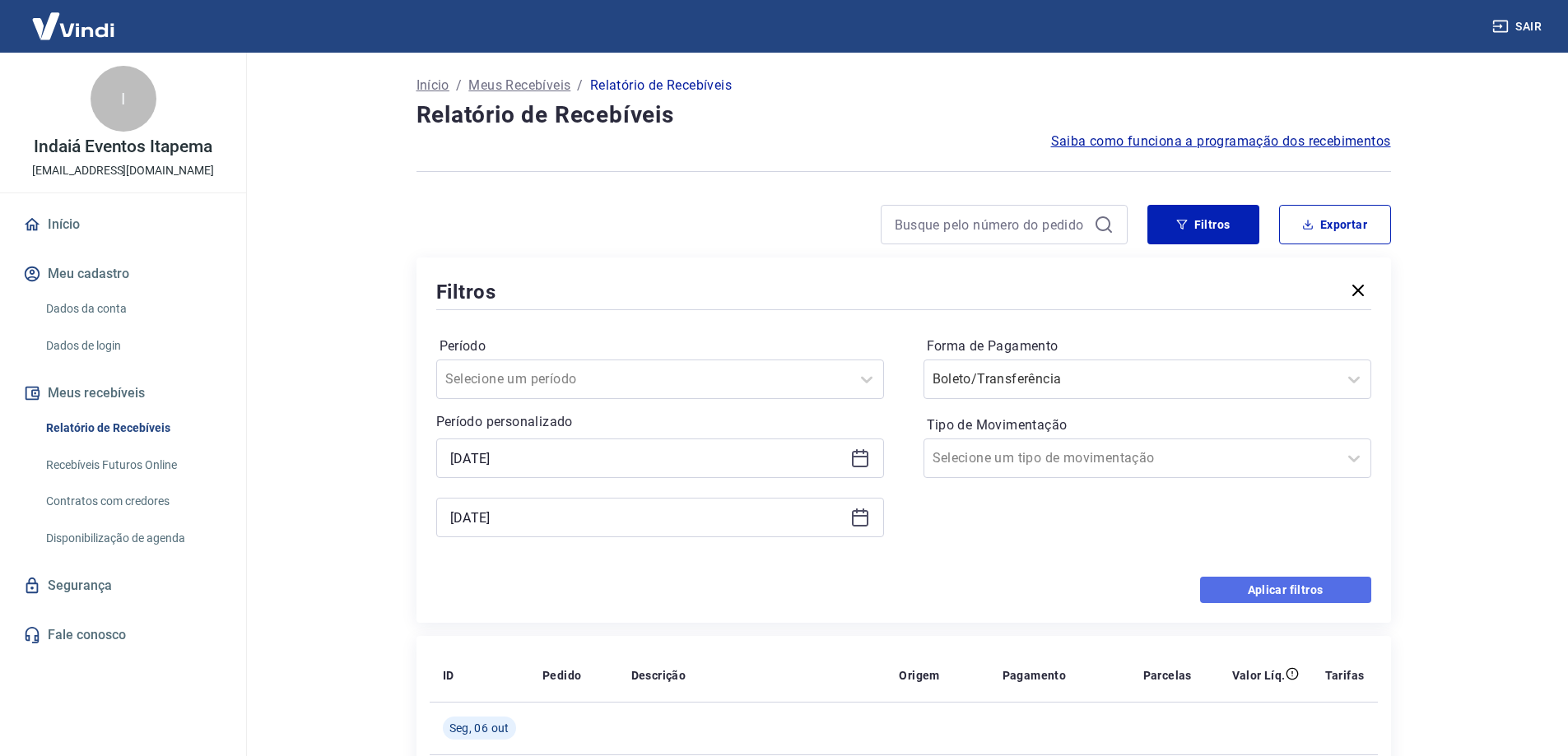
click at [1253, 587] on button "Aplicar filtros" at bounding box center [1285, 590] width 171 height 26
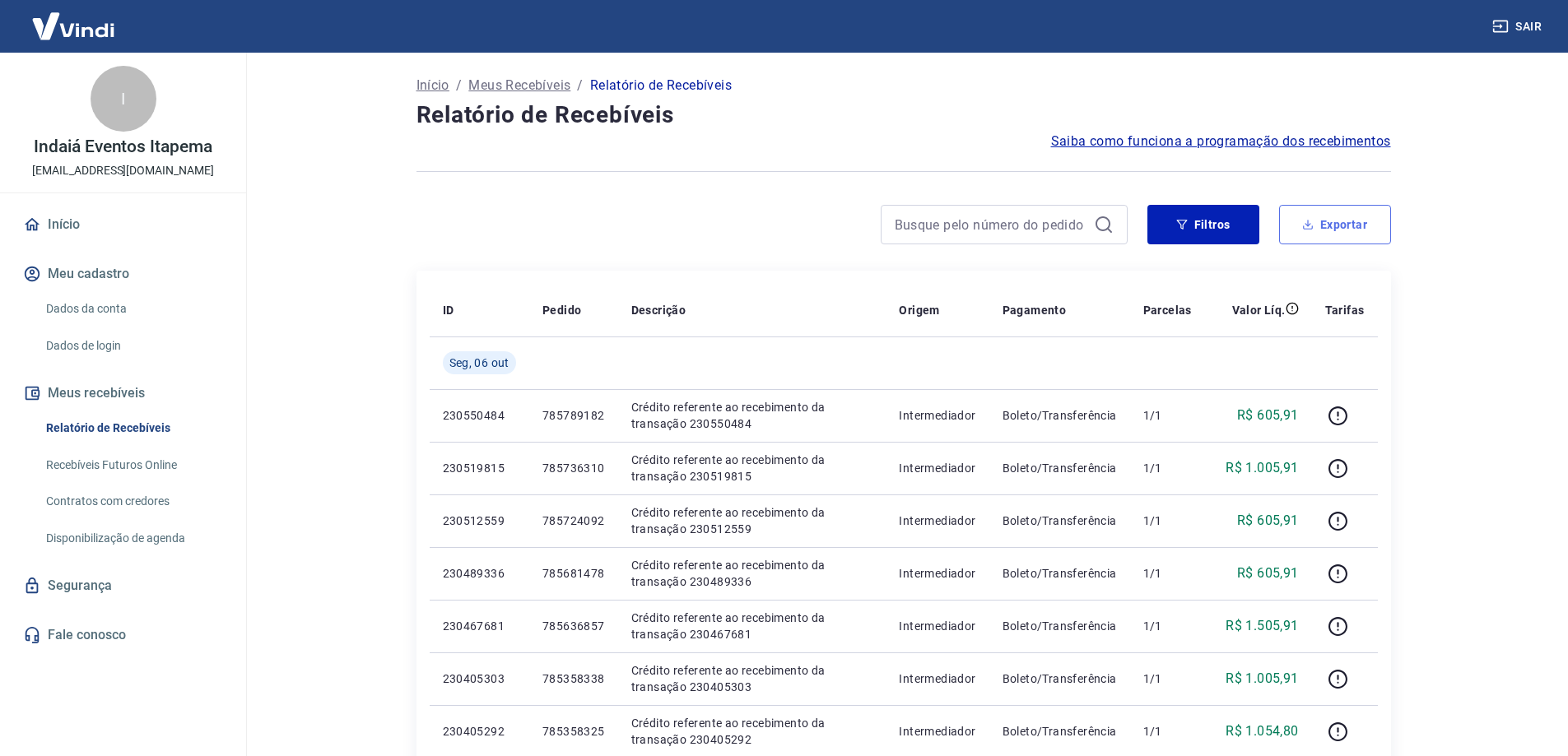
click at [1346, 215] on button "Exportar" at bounding box center [1334, 224] width 112 height 39
type input "[DATE]"
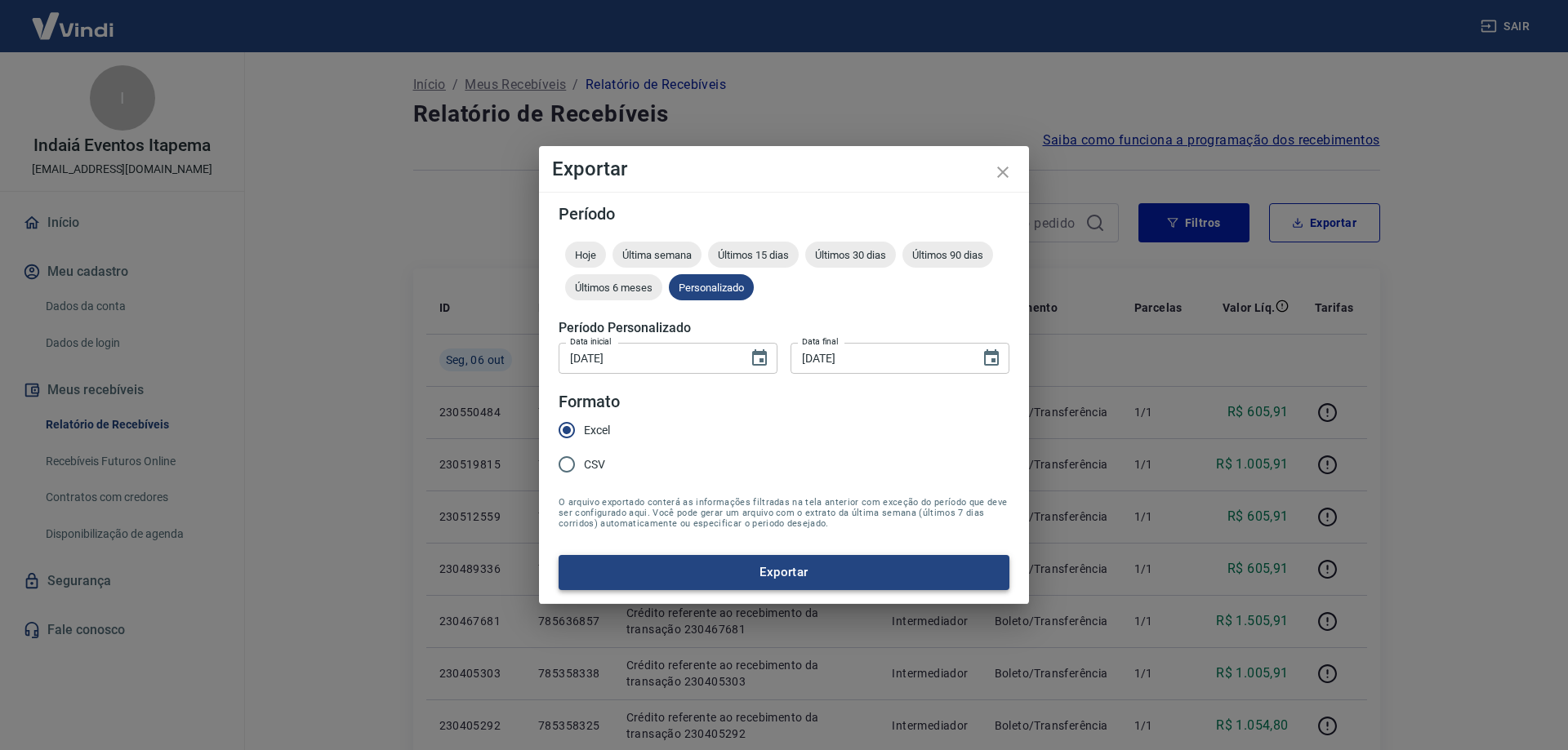
click at [709, 567] on button "Exportar" at bounding box center [784, 572] width 451 height 34
